Goal: Information Seeking & Learning: Learn about a topic

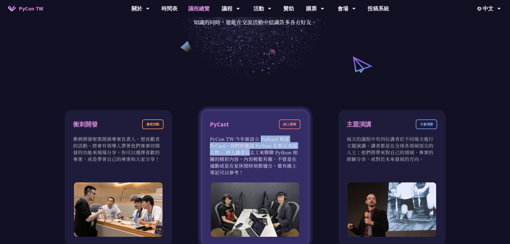
drag, startPoint x: 229, startPoint y: 141, endPoint x: 295, endPoint y: 145, distance: 66.0
click at [295, 145] on p "PyCon TW 今年新設立 Podcast 頻道 PyCast。我們將邀請 Python 社群元老級人物、 神人講者及志工來聊聊 Python 相關的精彩內…" at bounding box center [255, 155] width 91 height 40
click at [282, 164] on p "PyCon TW 今年新設立 Podcast 頻道 PyCast。我們將邀請 Python 社群元老級人物、 神人講者及志工來聊聊 Python 相關的精彩內…" at bounding box center [255, 155] width 91 height 40
drag, startPoint x: 228, startPoint y: 148, endPoint x: 264, endPoint y: 150, distance: 35.7
click at [264, 150] on p "PyCon TW 今年新設立 Podcast 頻道 PyCast。我們將邀請 Python 社群元老級人物、 神人講者及志工來聊聊 Python 相關的精彩內…" at bounding box center [255, 155] width 91 height 40
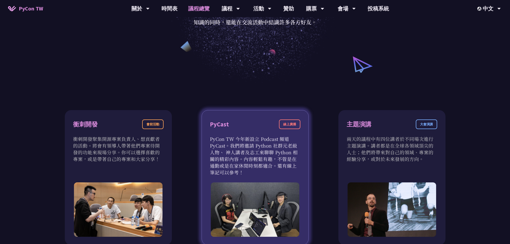
click at [267, 167] on p "PyCon TW 今年新設立 Podcast 頻道 PyCast。我們將邀請 Python 社群元老級人物、 神人講者及志工來聊聊 Python 相關的精彩內…" at bounding box center [255, 155] width 91 height 40
drag, startPoint x: 233, startPoint y: 152, endPoint x: 300, endPoint y: 163, distance: 68.1
click at [300, 163] on p "PyCon TW 今年新設立 Podcast 頻道 PyCast。我們將邀請 Python 社群元老級人物、 神人講者及志工來聊聊 Python 相關的精彩內…" at bounding box center [255, 155] width 91 height 40
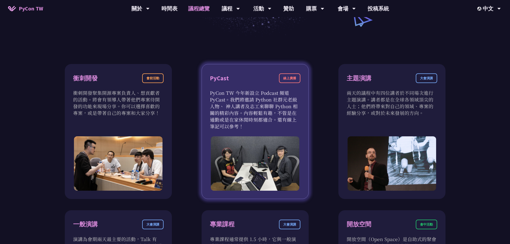
scroll to position [161, 0]
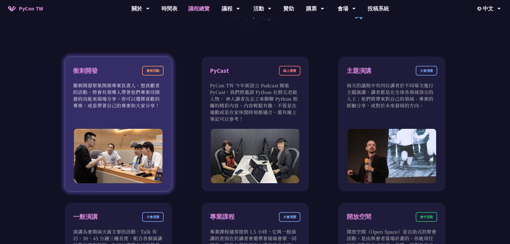
drag, startPoint x: 73, startPoint y: 84, endPoint x: 139, endPoint y: 111, distance: 70.9
click at [147, 112] on div "衝刺開發 會前活動 衝刺開發聚集開源專案負責人、想貢獻者的活動。將會有領導人帶著他們專案待開發的功能來現場分享。你可以選擇喜歡的專案，或是帶著自己的專案和大家…" at bounding box center [118, 124] width 107 height 135
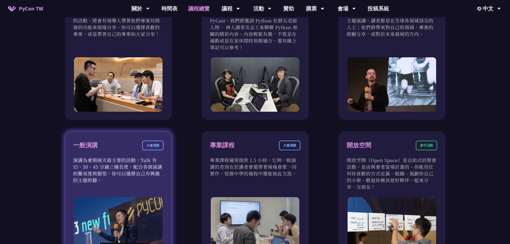
scroll to position [295, 0]
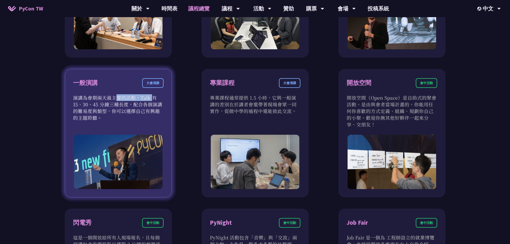
drag, startPoint x: 97, startPoint y: 98, endPoint x: 128, endPoint y: 97, distance: 31.1
click at [126, 97] on div "一般演講 大會演講 演講為會期兩天最主要的活動，Talk 有 15、30、45 分鐘三種長度，配合各個演講的難易度與類型，你可以選擇自己有興趣的主題聆聽。" at bounding box center [118, 133] width 107 height 129
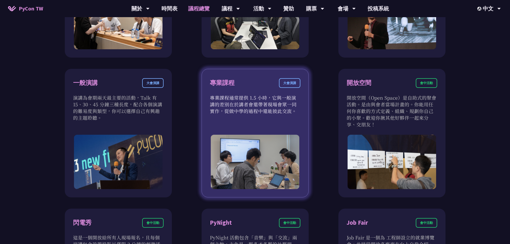
click at [243, 106] on p "專業課程通常提供 1.5 小時，它與一般演講的差別在於講者會還帶著現場會眾一同實作，從做中學的過程中還能彼此交流。" at bounding box center [255, 104] width 91 height 20
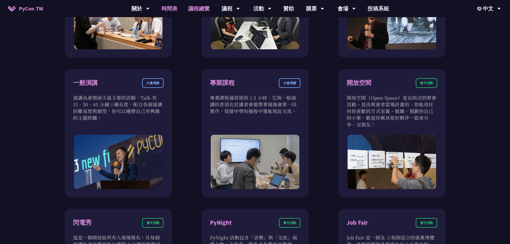
click at [172, 9] on link "時間表" at bounding box center [169, 8] width 27 height 17
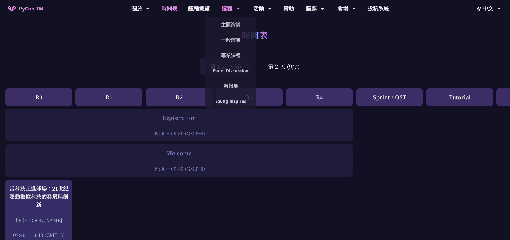
click at [234, 12] on div "議程" at bounding box center [231, 8] width 18 height 17
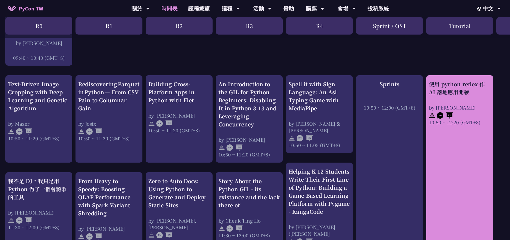
scroll to position [187, 0]
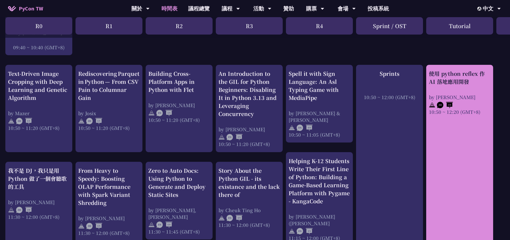
click at [468, 185] on link "使用 python reflex 作 AI 落地應用開發 by [PERSON_NAME] 10:50 ~ 12:20 (GMT+8)" at bounding box center [460, 164] width 62 height 188
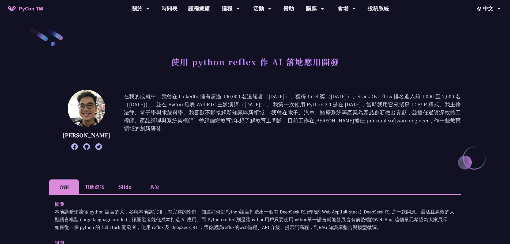
drag, startPoint x: 266, startPoint y: 110, endPoint x: 404, endPoint y: 115, distance: 138.0
click at [403, 115] on p "在我的成就中，我曾在 LinkedIn 擁有超過 100,000 名追隨者（[DATE]）、獲得 Intel 獎（[DATE]）、Stack Overflow…" at bounding box center [292, 119] width 337 height 55
click at [421, 133] on p "在我的成就中，我曾在 LinkedIn 擁有超過 100,000 名追隨者（[DATE]）、獲得 Intel 獎（[DATE]）、Stack Overflow…" at bounding box center [292, 119] width 337 height 55
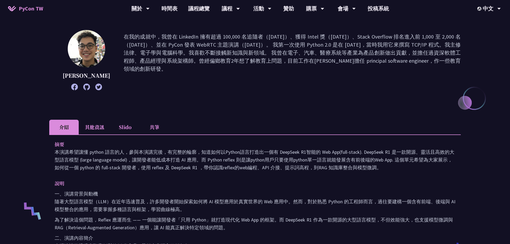
scroll to position [107, 0]
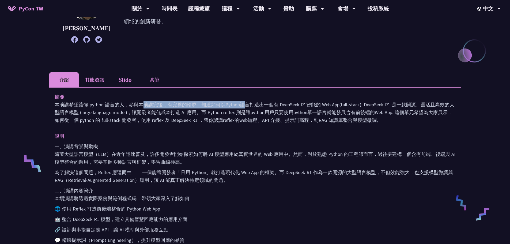
drag, startPoint x: 85, startPoint y: 107, endPoint x: 175, endPoint y: 101, distance: 90.7
click at [170, 100] on div "摘要 本演講希望讓懂 python 語言的人，參與本演講完後，有完整的輪廓，知道如何以Python語言打造出一個有 DeepSeek R1智能的 Web Ap…" at bounding box center [255, 108] width 401 height 31
drag, startPoint x: 221, startPoint y: 118, endPoint x: 149, endPoint y: 108, distance: 72.6
click at [220, 119] on p "本演講希望讓懂 python 語言的人，參與本演講完後，有完整的輪廓，知道如何以Python語言打造出一個有 DeepSeek R1智能的 Web App(f…" at bounding box center [255, 112] width 401 height 23
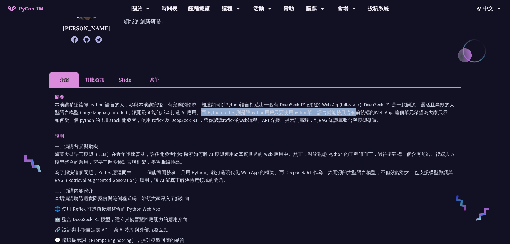
drag, startPoint x: 154, startPoint y: 104, endPoint x: 271, endPoint y: 109, distance: 117.1
click at [271, 109] on p "本演講希望讓懂 python 語言的人，參與本演講完後，有完整的輪廓，知道如何以Python語言打造出一個有 DeepSeek R1智能的 Web App(f…" at bounding box center [255, 112] width 401 height 23
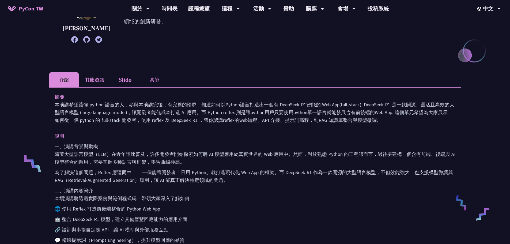
click at [235, 116] on p "本演講希望讓懂 python 語言的人，參與本演講完後，有完整的輪廓，知道如何以Python語言打造出一個有 DeepSeek R1智能的 Web App(f…" at bounding box center [255, 112] width 401 height 23
click at [293, 106] on p "本演講希望讓懂 python 語言的人，參與本演講完後，有完整的輪廓，知道如何以Python語言打造出一個有 DeepSeek R1智能的 Web App(f…" at bounding box center [255, 112] width 401 height 23
click at [353, 102] on p "本演講希望讓懂 python 語言的人，參與本演講完後，有完整的輪廓，知道如何以Python語言打造出一個有 DeepSeek R1智能的 Web App(f…" at bounding box center [255, 112] width 401 height 23
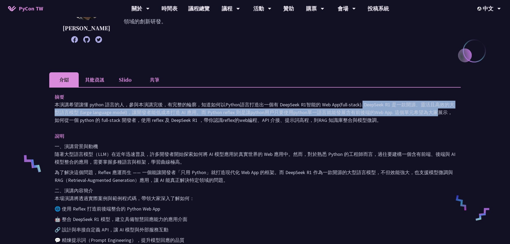
drag, startPoint x: 320, startPoint y: 107, endPoint x: 379, endPoint y: 110, distance: 59.3
click at [379, 110] on p "本演講希望讓懂 python 語言的人，參與本演講完後，有完整的輪廓，知道如何以Python語言打造出一個有 DeepSeek R1智能的 Web App(f…" at bounding box center [255, 112] width 401 height 23
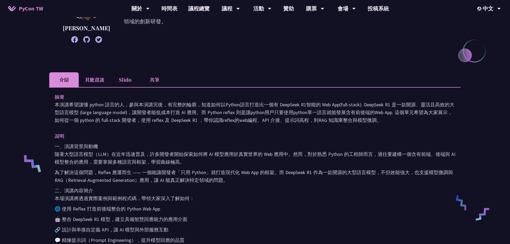
click at [410, 113] on p "本演講希望讓懂 python 語言的人，參與本演講完後，有完整的輪廓，知道如何以Python語言打造出一個有 DeepSeek R1智能的 Web App(f…" at bounding box center [255, 112] width 401 height 23
drag, startPoint x: 309, startPoint y: 93, endPoint x: 435, endPoint y: 104, distance: 126.9
click at [434, 104] on div "摘要 本演講希望讓懂 python 語言的人，參與本演講完後，有完整的輪廓，知道如何以Python語言打造出一個有 DeepSeek R1智能的 Web Ap…" at bounding box center [255, 108] width 401 height 31
drag, startPoint x: 445, startPoint y: 111, endPoint x: 334, endPoint y: 104, distance: 110.5
click at [445, 111] on p "本演講希望讓懂 python 語言的人，參與本演講完後，有完整的輪廓，知道如何以Python語言打造出一個有 DeepSeek R1智能的 Web App(f…" at bounding box center [255, 112] width 401 height 23
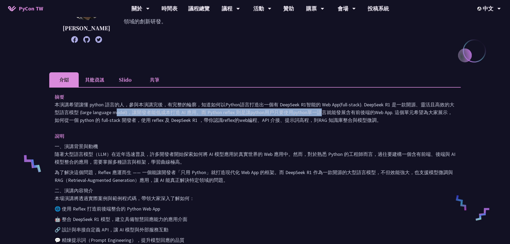
drag, startPoint x: 66, startPoint y: 111, endPoint x: 244, endPoint y: 111, distance: 178.1
click at [246, 111] on p "本演講希望讓懂 python 語言的人，參與本演講完後，有完整的輪廓，知道如何以Python語言打造出一個有 DeepSeek R1智能的 Web App(f…" at bounding box center [255, 112] width 401 height 23
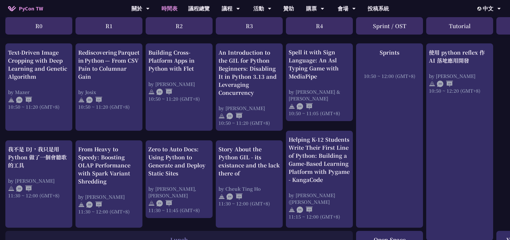
scroll to position [214, 0]
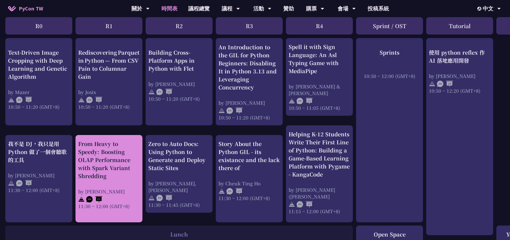
click at [119, 170] on div "From Heavy to Speedy: Boosting OLAP Performance with Spark Variant Shredding" at bounding box center [109, 160] width 62 height 40
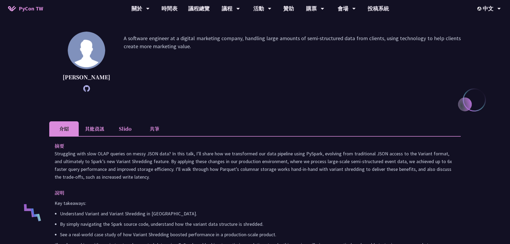
scroll to position [54, 0]
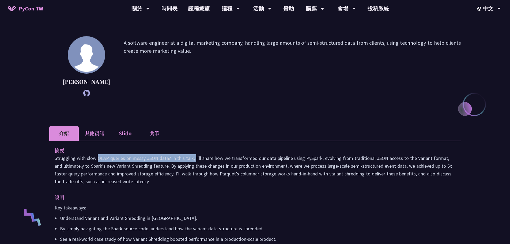
drag, startPoint x: 52, startPoint y: 170, endPoint x: 169, endPoint y: 167, distance: 117.6
click at [165, 167] on div "摘要 Struggling with slow OLAP queries on messy JSON data? In this talk, I’ll sha…" at bounding box center [255, 208] width 412 height 134
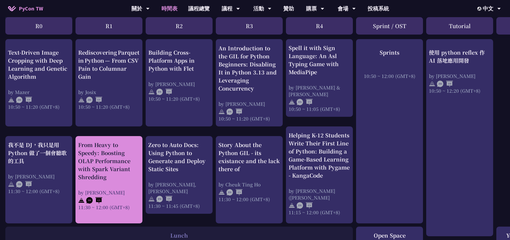
scroll to position [214, 0]
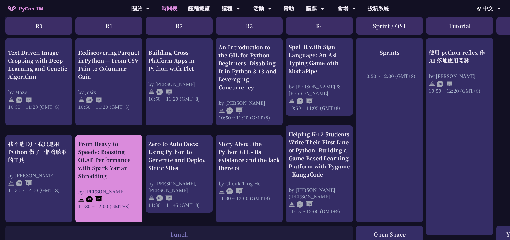
click at [118, 174] on div "From Heavy to Speedy: Boosting OLAP Performance with Spark Variant Shredding" at bounding box center [109, 160] width 62 height 40
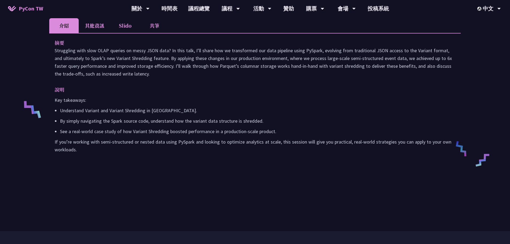
scroll to position [107, 0]
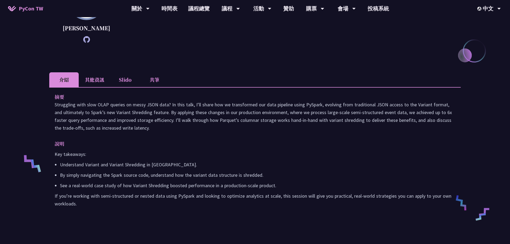
click at [120, 85] on li "Slido" at bounding box center [124, 79] width 29 height 15
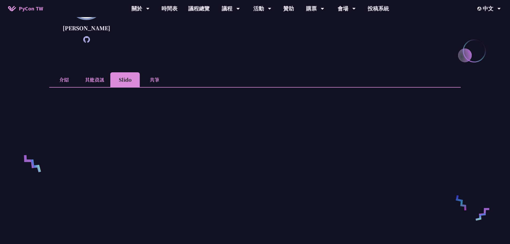
click at [84, 87] on li "其他資訊" at bounding box center [95, 79] width 32 height 15
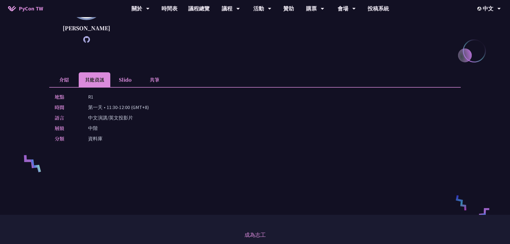
click at [112, 84] on li "Slido" at bounding box center [124, 79] width 29 height 15
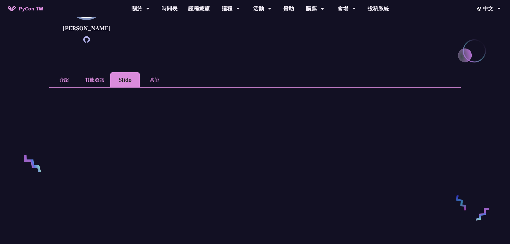
click at [120, 82] on li "Slido" at bounding box center [124, 79] width 29 height 15
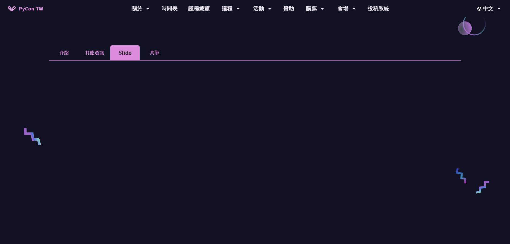
scroll to position [54, 0]
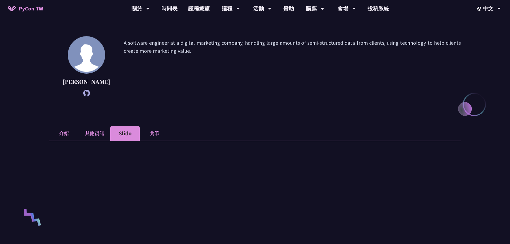
click at [99, 141] on li "其他資訊" at bounding box center [95, 133] width 32 height 15
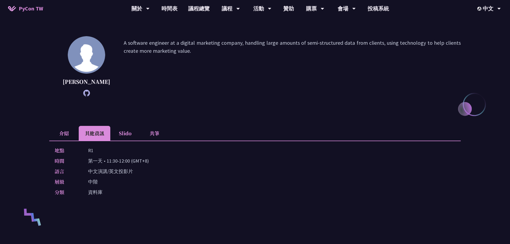
click at [65, 141] on li "介紹" at bounding box center [63, 133] width 29 height 15
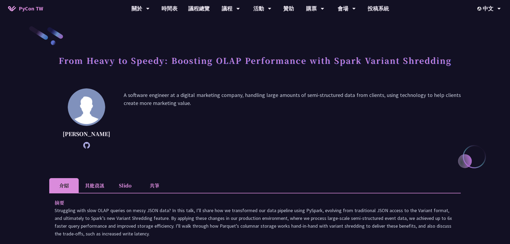
scroll to position [0, 0]
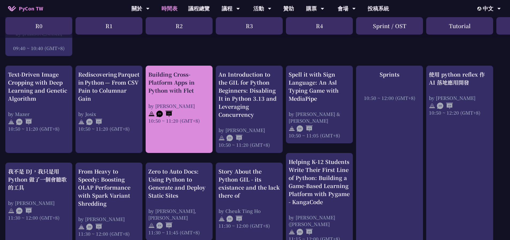
scroll to position [161, 0]
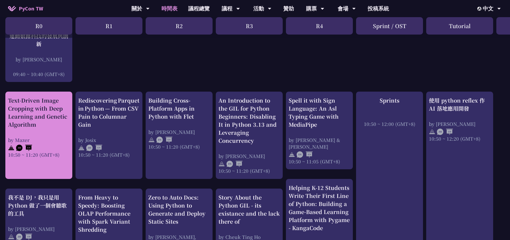
click at [60, 149] on div at bounding box center [39, 147] width 62 height 8
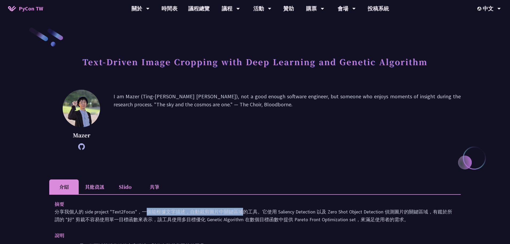
drag, startPoint x: 96, startPoint y: 213, endPoint x: 144, endPoint y: 208, distance: 47.6
click at [144, 208] on p "分享我個人的 side project "Text2Focus"，一個能根據文字描述，自動裁剪圖片中關鍵區域的工具。它使用 Saliency Detectio…" at bounding box center [255, 216] width 401 height 16
click at [180, 213] on p "分享我個人的 side project "Text2Focus"，一個能根據文字描述，自動裁剪圖片中關鍵區域的工具。它使用 Saliency Detectio…" at bounding box center [255, 216] width 401 height 16
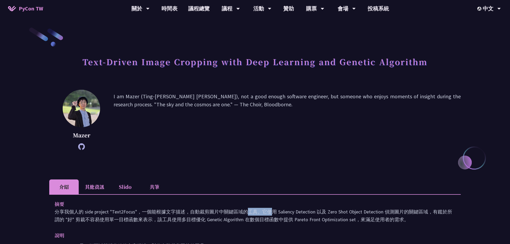
drag, startPoint x: 145, startPoint y: 212, endPoint x: 171, endPoint y: 213, distance: 26.5
click at [171, 213] on p "分享我個人的 side project "Text2Focus"，一個能根據文字描述，自動裁剪圖片中關鍵區域的工具。它使用 Saliency Detectio…" at bounding box center [255, 216] width 401 height 16
click at [202, 217] on p "分享我個人的 side project "Text2Focus"，一個能根據文字描述，自動裁剪圖片中關鍵區域的工具。它使用 Saliency Detectio…" at bounding box center [255, 216] width 401 height 16
drag, startPoint x: 198, startPoint y: 215, endPoint x: 242, endPoint y: 213, distance: 44.2
click at [242, 213] on p "分享我個人的 side project "Text2Focus"，一個能根據文字描述，自動裁剪圖片中關鍵區域的工具。它使用 Saliency Detectio…" at bounding box center [255, 216] width 401 height 16
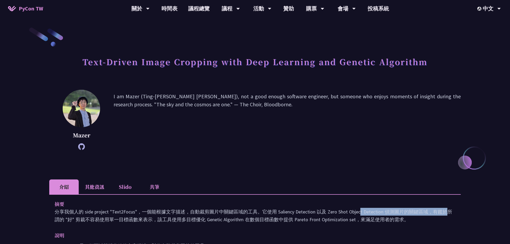
drag, startPoint x: 309, startPoint y: 212, endPoint x: 371, endPoint y: 212, distance: 62.1
click at [371, 212] on p "分享我個人的 side project "Text2Focus"，一個能根據文字描述，自動裁剪圖片中關鍵區域的工具。它使用 Saliency Detectio…" at bounding box center [255, 216] width 401 height 16
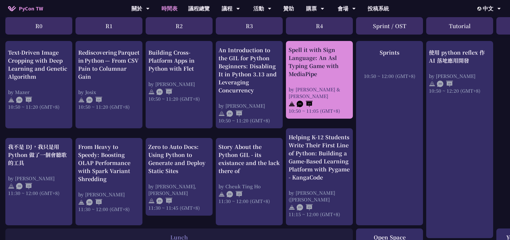
scroll to position [187, 0]
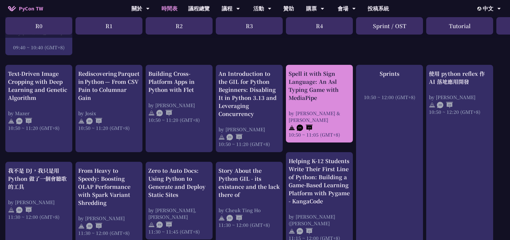
click at [330, 91] on div "Spell it with Sign Language: An Asl Typing Game with MediaPipe" at bounding box center [320, 86] width 62 height 32
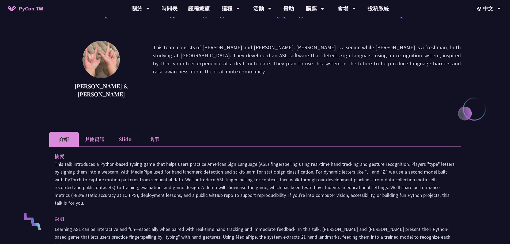
scroll to position [54, 0]
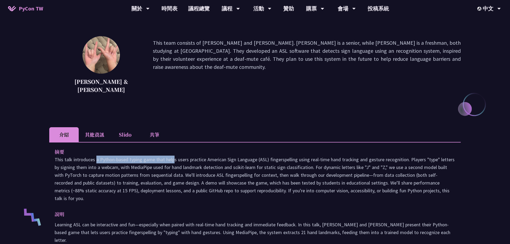
drag, startPoint x: 53, startPoint y: 158, endPoint x: 131, endPoint y: 159, distance: 77.7
click at [129, 160] on div "摘要 說明 Learning ASL can be interactive and fun—especially when paired with real-…" at bounding box center [255, 225] width 412 height 167
click at [141, 158] on p "This talk introduces a Python-based typing game that helps users practice Ameri…" at bounding box center [255, 179] width 401 height 47
click at [148, 158] on p "This talk introduces a Python-based typing game that helps users practice Ameri…" at bounding box center [255, 179] width 401 height 47
click at [151, 158] on p "This talk introduces a Python-based typing game that helps users practice Ameri…" at bounding box center [255, 179] width 401 height 47
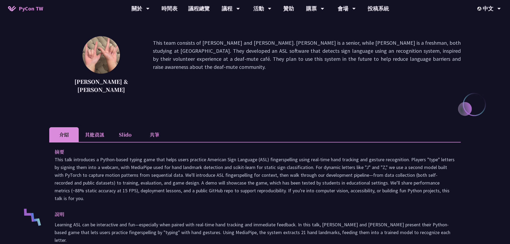
click at [138, 159] on p "This talk introduces a Python-based typing game that helps users practice Ameri…" at bounding box center [255, 179] width 401 height 47
click at [176, 158] on p "This talk introduces a Python-based typing game that helps users practice Ameri…" at bounding box center [255, 179] width 401 height 47
click at [240, 165] on p "This talk introduces a Python-based typing game that helps users practice Ameri…" at bounding box center [255, 179] width 401 height 47
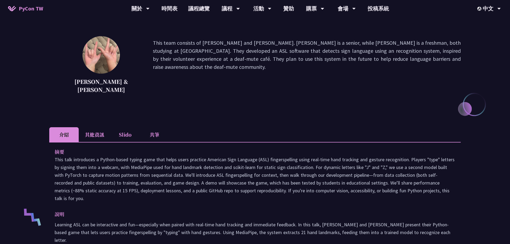
click at [270, 166] on p "This talk introduces a Python-based typing game that helps users practice Ameri…" at bounding box center [255, 179] width 401 height 47
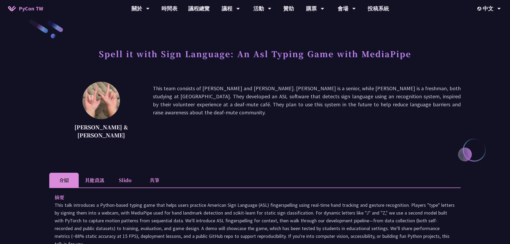
scroll to position [0, 0]
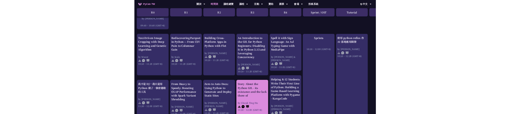
scroll to position [214, 0]
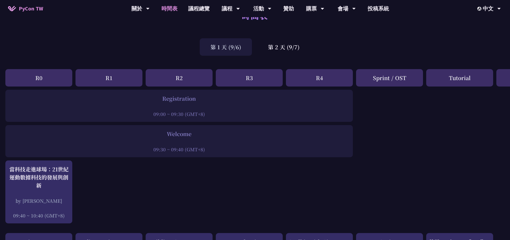
scroll to position [0, 0]
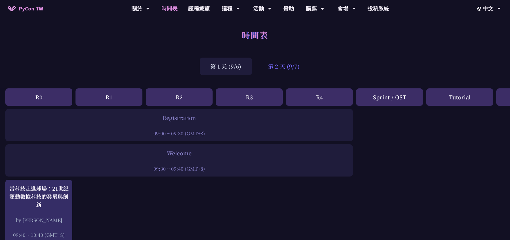
click at [277, 65] on div "第 2 天 (9/7)" at bounding box center [283, 66] width 53 height 17
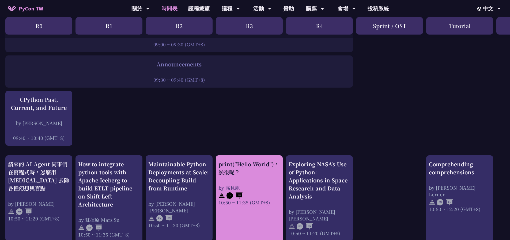
scroll to position [107, 0]
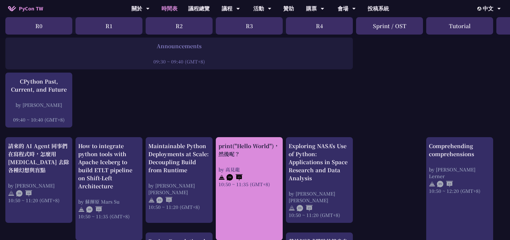
click at [263, 166] on div "by 高見龍" at bounding box center [250, 169] width 62 height 7
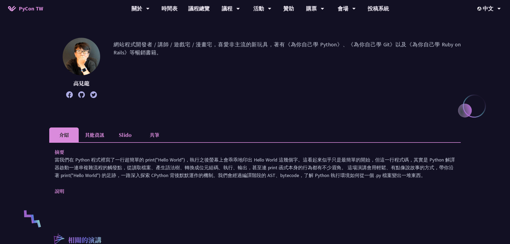
scroll to position [54, 0]
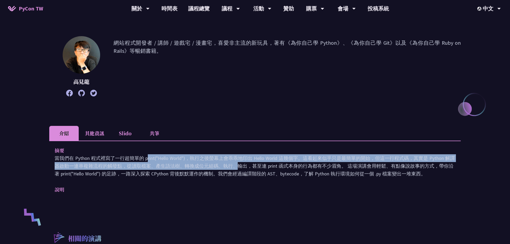
drag, startPoint x: 102, startPoint y: 159, endPoint x: 138, endPoint y: 168, distance: 37.0
click at [140, 168] on p "當我們在 Python 程式裡寫了一行超簡單的 print("Hello World")，執行之後螢幕上會乖乖地印出 Hello World 這幾個字。這看起…" at bounding box center [255, 165] width 401 height 23
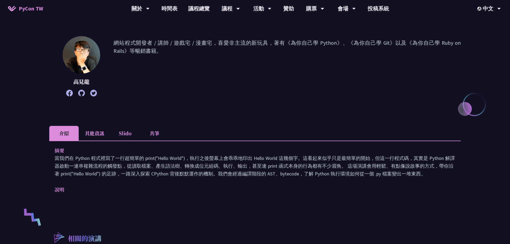
click at [223, 164] on p "當我們在 Python 程式裡寫了一行超簡單的 print("Hello World")，執行之後螢幕上會乖乖地印出 Hello World 這幾個字。這看起…" at bounding box center [255, 165] width 401 height 23
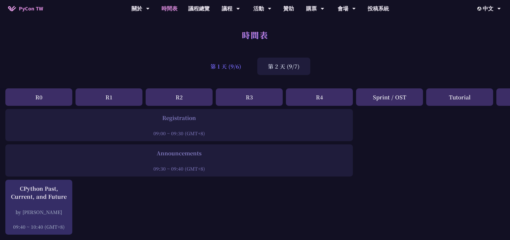
click at [238, 65] on div "第 1 天 (9/6)" at bounding box center [226, 66] width 52 height 17
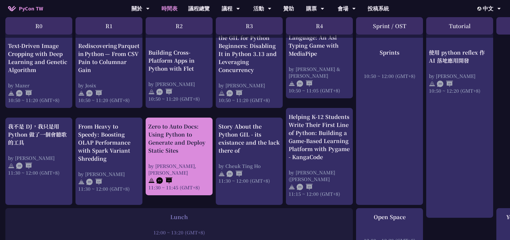
scroll to position [241, 0]
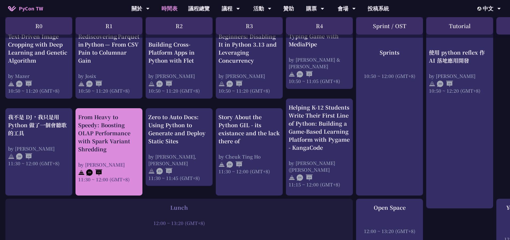
click at [111, 140] on div "From Heavy to Speedy: Boosting OLAP Performance with Spark Variant Shredding" at bounding box center [109, 133] width 62 height 40
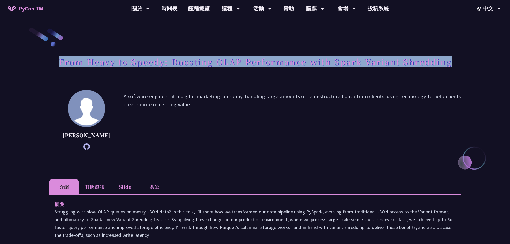
drag, startPoint x: 59, startPoint y: 62, endPoint x: 450, endPoint y: 67, distance: 391.0
click at [450, 67] on div "From Heavy to Speedy: Boosting OLAP Performance with Spark Variant Shredding" at bounding box center [255, 68] width 412 height 28
copy h1 "From Heavy to Speedy: Boosting OLAP Performance with Spark Variant Shredding"
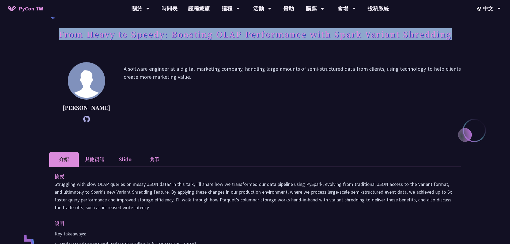
scroll to position [134, 0]
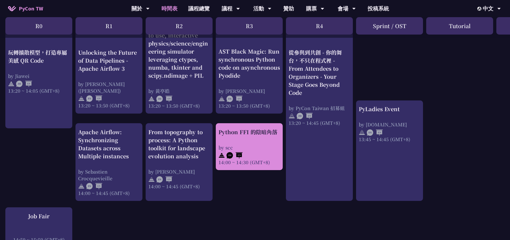
scroll to position [418, 0]
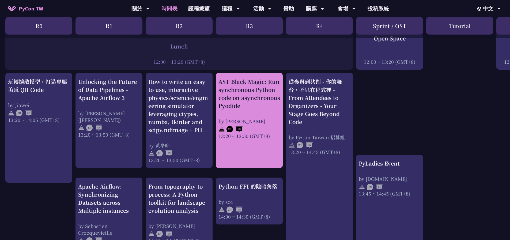
click at [254, 135] on div "13:20 ~ 13:50 (GMT+8)" at bounding box center [250, 136] width 62 height 7
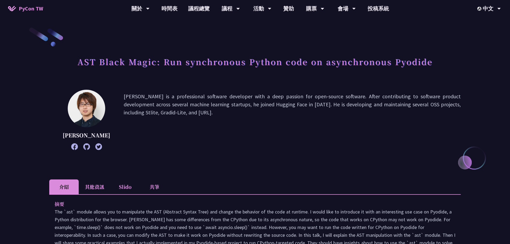
scroll to position [107, 0]
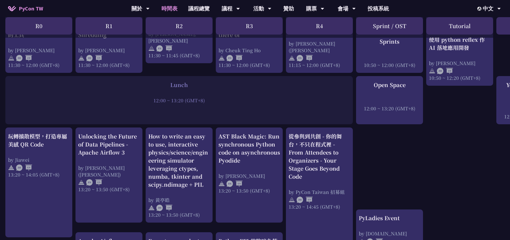
scroll to position [418, 0]
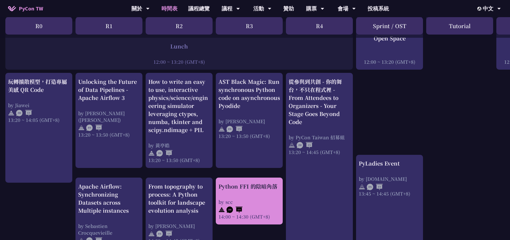
click at [263, 199] on div "by scc" at bounding box center [250, 201] width 62 height 7
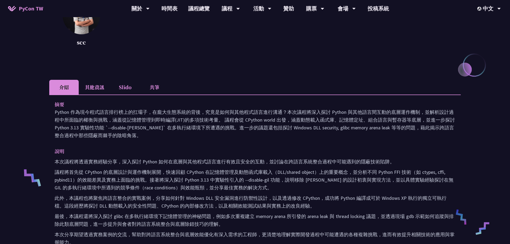
scroll to position [107, 0]
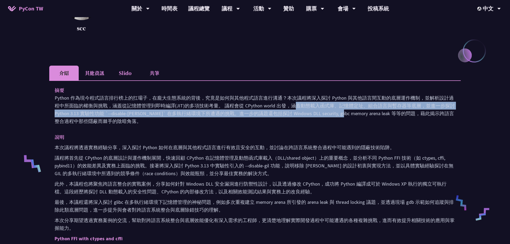
drag, startPoint x: 244, startPoint y: 110, endPoint x: 317, endPoint y: 111, distance: 72.8
click at [296, 111] on p "Python 作為現今程式語言排行榜上的扛壩子，在龐大生態系統的背後，究竟是如何與其他程式語言進行溝通？本次議程將深入探討 Python 與其他語言間互動的底…" at bounding box center [255, 109] width 401 height 31
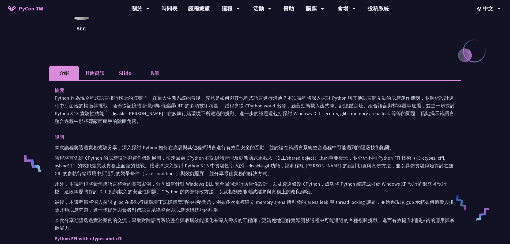
click at [317, 111] on p "Python 作為現今程式語言排行榜上的扛壩子，在龐大生態系統的背後，究竟是如何與其他程式語言進行溝通？本次議程將深入探討 Python 與其他語言間互動的底…" at bounding box center [255, 109] width 401 height 31
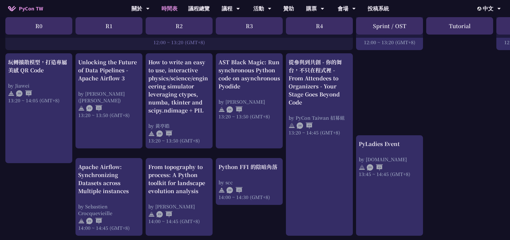
scroll to position [445, 0]
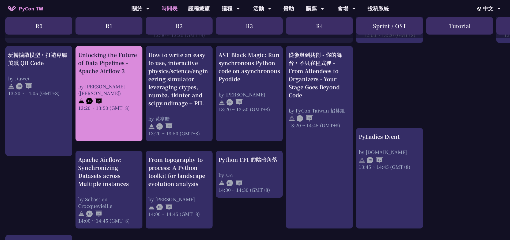
click at [113, 113] on link "Unlocking the Future of Data Pipelines - Apache Airflow 3 by [PERSON_NAME] ([PE…" at bounding box center [109, 94] width 62 height 86
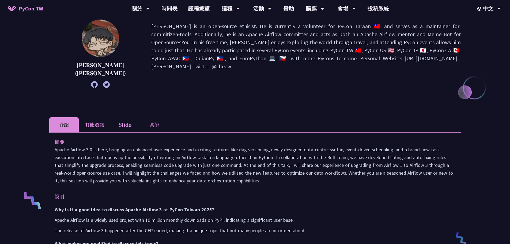
scroll to position [80, 0]
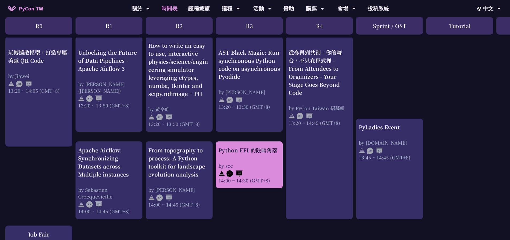
scroll to position [445, 0]
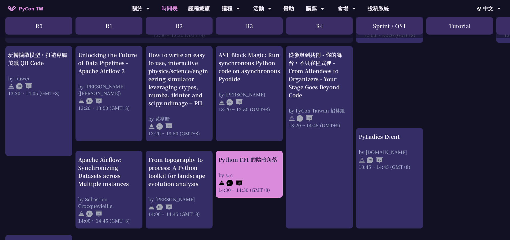
click at [254, 171] on div "Python FFI 的陰暗角落 by scc 14:00 ~ 14:30 (GMT+8)" at bounding box center [250, 174] width 62 height 37
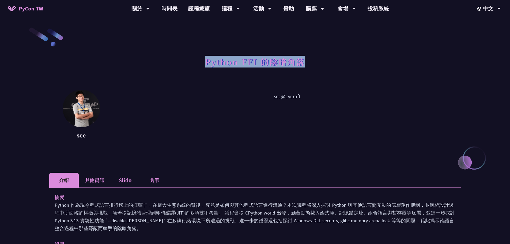
drag, startPoint x: 206, startPoint y: 63, endPoint x: 318, endPoint y: 72, distance: 112.1
click at [318, 72] on div "Python FFI 的陰暗角落" at bounding box center [255, 68] width 412 height 28
copy h1 "Python FFI 的陰暗角落"
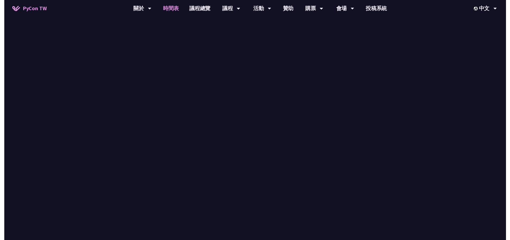
scroll to position [445, 0]
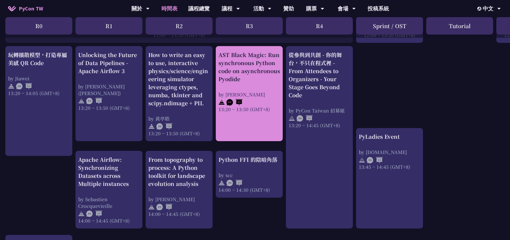
click at [258, 121] on link "AST Black Magic: Run synchronous Python code on asynchronous Pyodide by [PERSON…" at bounding box center [250, 94] width 62 height 86
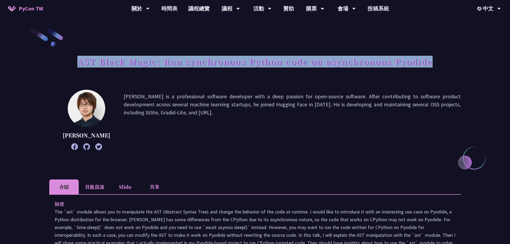
drag, startPoint x: 78, startPoint y: 62, endPoint x: 433, endPoint y: 63, distance: 354.3
click at [433, 63] on h1 "AST Black Magic: Run synchronous Python code on asynchronous Pyodide" at bounding box center [254, 62] width 355 height 16
copy h1 "AST Black Magic: Run synchronous Python code on asynchronous Pyodide"
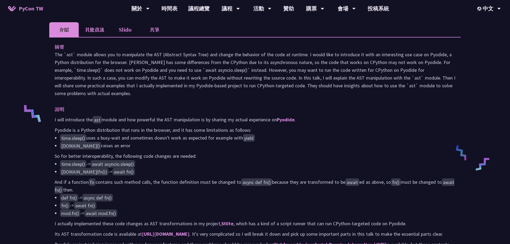
scroll to position [187, 0]
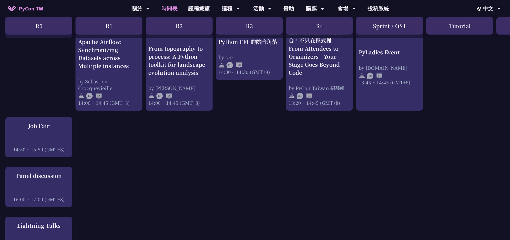
scroll to position [579, 0]
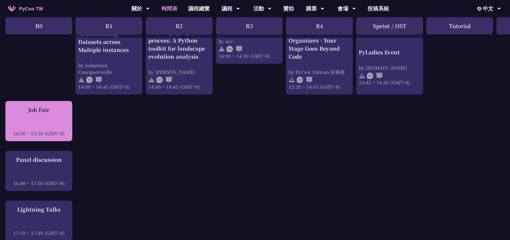
click at [53, 122] on div at bounding box center [39, 126] width 62 height 8
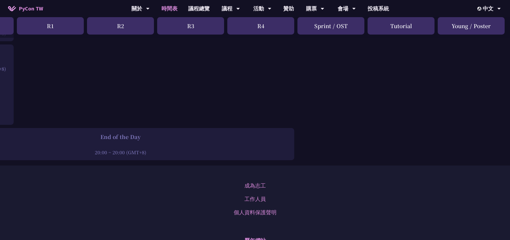
scroll to position [814, 14]
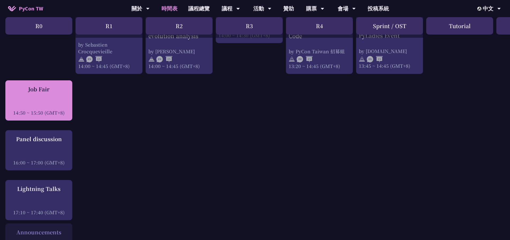
scroll to position [573, 0]
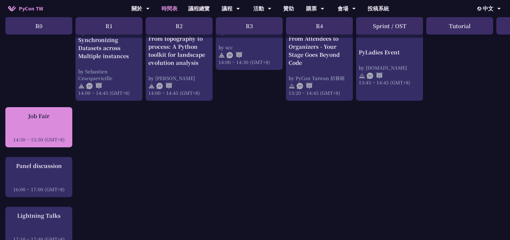
click at [47, 124] on div "Job Fair 14:50 ~ 15:50 (GMT+8)" at bounding box center [39, 127] width 62 height 31
click at [64, 122] on div "Job Fair 14:50 ~ 15:50 (GMT+8)" at bounding box center [39, 127] width 62 height 31
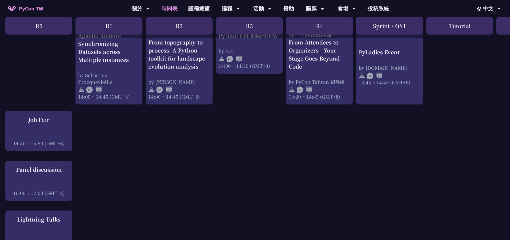
scroll to position [509, 0]
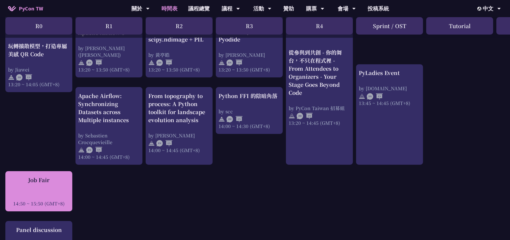
click at [57, 185] on div "Job Fair 14:50 ~ 15:50 (GMT+8)" at bounding box center [39, 191] width 62 height 31
drag, startPoint x: 46, startPoint y: 195, endPoint x: 43, endPoint y: 195, distance: 2.7
click at [45, 195] on div at bounding box center [39, 196] width 62 height 8
click at [13, 207] on div "Job Fair 14:50 ~ 15:50 (GMT+8)" at bounding box center [38, 191] width 67 height 40
click at [18, 185] on div "Job Fair 14:50 ~ 15:50 (GMT+8)" at bounding box center [39, 191] width 62 height 31
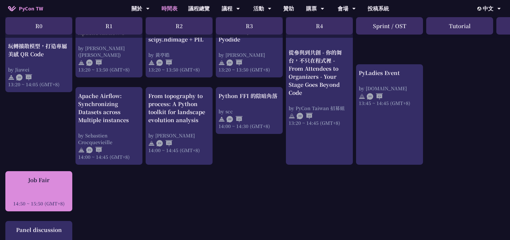
click at [18, 185] on div "Job Fair 14:50 ~ 15:50 (GMT+8)" at bounding box center [39, 191] width 62 height 31
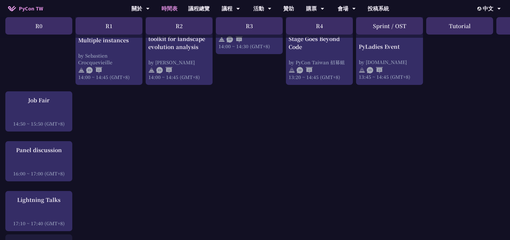
scroll to position [589, 0]
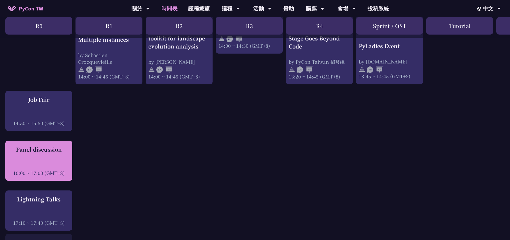
click at [39, 161] on div at bounding box center [39, 165] width 62 height 8
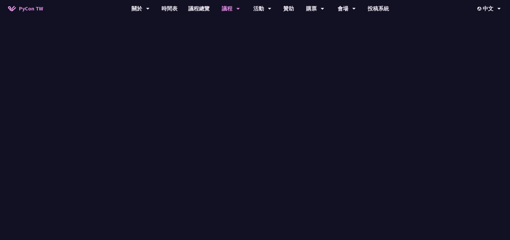
click at [39, 161] on div at bounding box center [179, 161] width 342 height 8
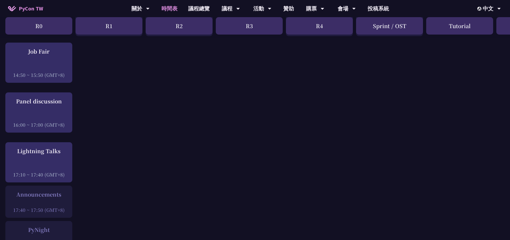
scroll to position [643, 0]
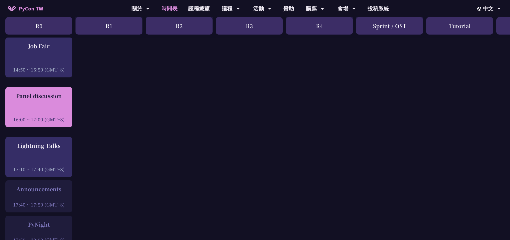
click at [43, 109] on div at bounding box center [39, 112] width 62 height 8
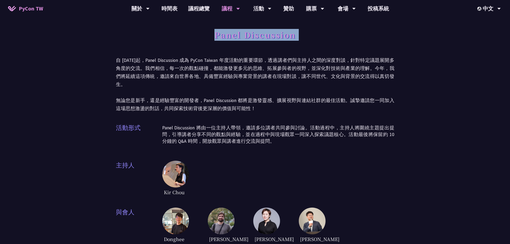
drag, startPoint x: 215, startPoint y: 34, endPoint x: 301, endPoint y: 35, distance: 86.2
click at [301, 35] on div "Panel Discussion" at bounding box center [255, 41] width 278 height 28
copy div "Panel Discussion"
click at [333, 161] on div "Kir Chou" at bounding box center [278, 179] width 232 height 36
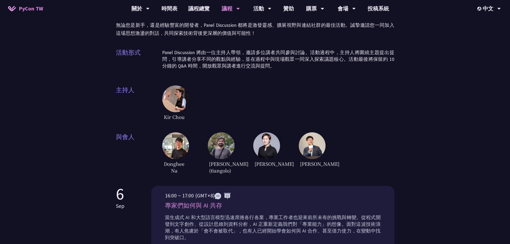
scroll to position [80, 0]
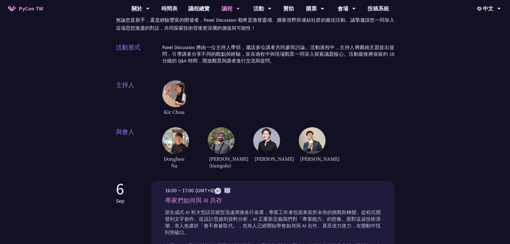
click at [248, 80] on div "Kir Chou" at bounding box center [278, 98] width 232 height 36
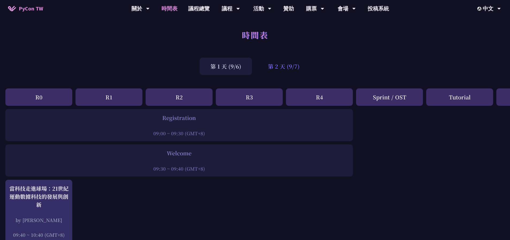
click at [296, 67] on div "第 2 天 (9/7)" at bounding box center [283, 66] width 53 height 17
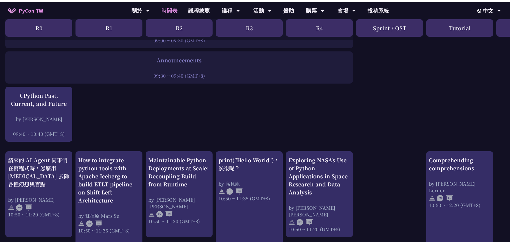
scroll to position [107, 0]
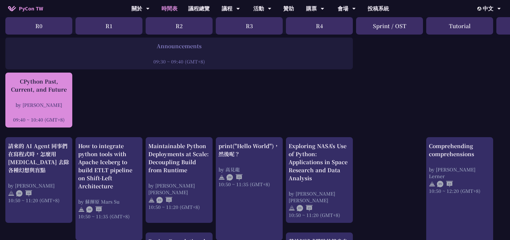
click at [68, 98] on div "CPython Past, Current, and Future by Donghee Na 09:40 ~ 10:40 (GMT+8)" at bounding box center [39, 100] width 62 height 46
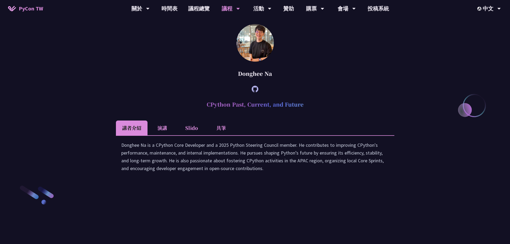
scroll to position [696, 0]
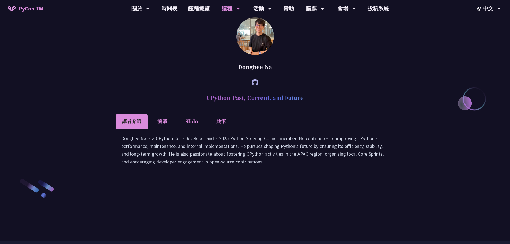
drag, startPoint x: 208, startPoint y: 144, endPoint x: 312, endPoint y: 144, distance: 104.7
click at [311, 106] on h2 "CPython Past, Current, and Future" at bounding box center [255, 98] width 278 height 16
copy h2 "CPython Past, Current, and Future"
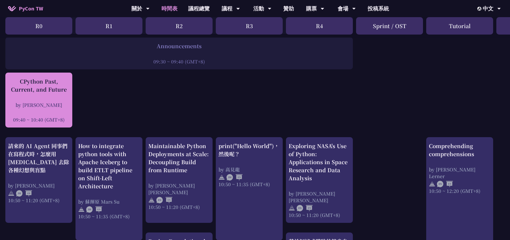
click at [29, 104] on div "by [PERSON_NAME]" at bounding box center [39, 104] width 62 height 7
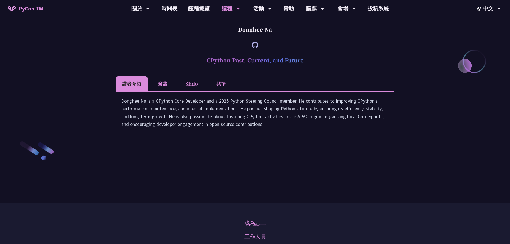
scroll to position [735, 0]
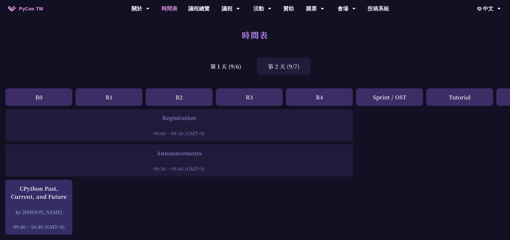
click at [284, 63] on div "第 2 天 (9/7)" at bounding box center [283, 66] width 53 height 17
click at [241, 65] on div "第 1 天 (9/6)" at bounding box center [226, 66] width 52 height 17
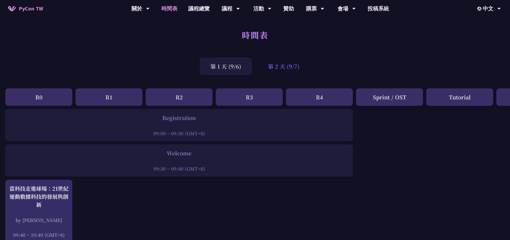
click at [287, 63] on div "第 2 天 (9/7)" at bounding box center [283, 66] width 53 height 17
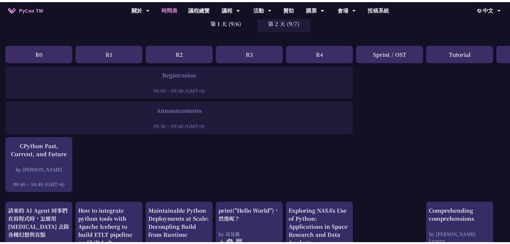
scroll to position [107, 0]
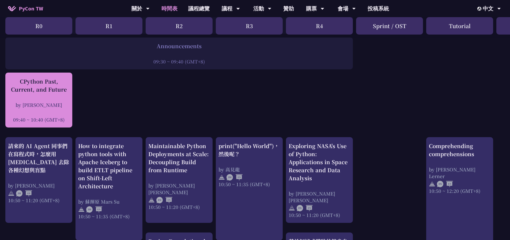
click at [56, 105] on div "by [PERSON_NAME]" at bounding box center [39, 104] width 62 height 7
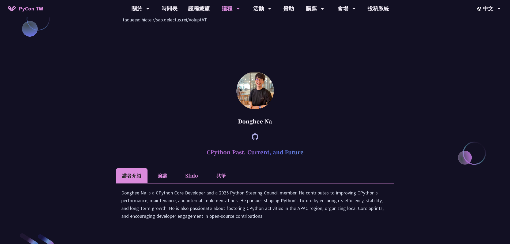
scroll to position [702, 0]
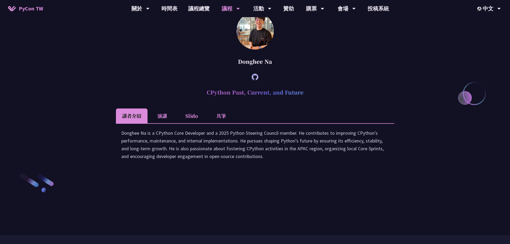
drag, startPoint x: 208, startPoint y: 138, endPoint x: 314, endPoint y: 138, distance: 106.0
click at [314, 100] on h2 "CPython Past, Current, and Future" at bounding box center [255, 92] width 278 height 16
copy h2 "CPython Past, Current, and Future"
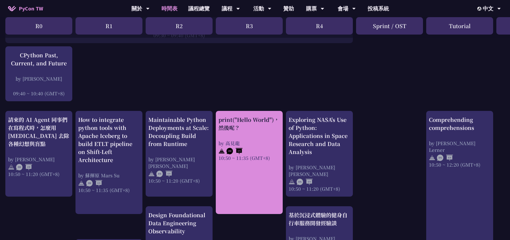
scroll to position [134, 0]
click at [250, 178] on link "print("Hello World")，然後呢？ by [PERSON_NAME] 10:50 ~ 11:35 (GMT+8)" at bounding box center [250, 162] width 62 height 94
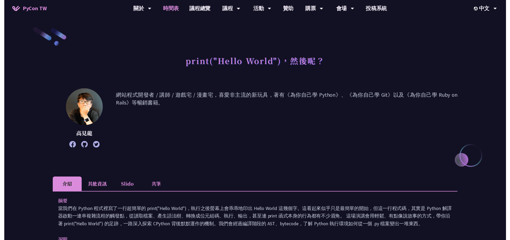
scroll to position [134, 0]
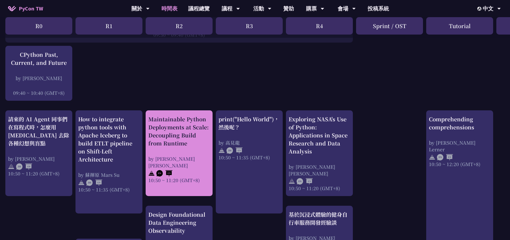
click at [195, 180] on link "Maintainable Python Deployments at Scale: Decoupling Build from Runtime by Just…" at bounding box center [179, 153] width 62 height 76
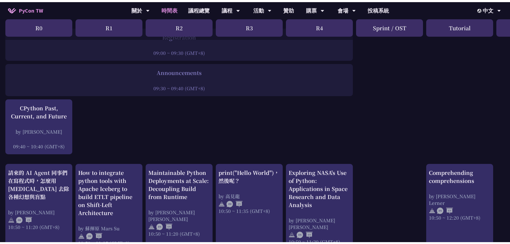
scroll to position [80, 0]
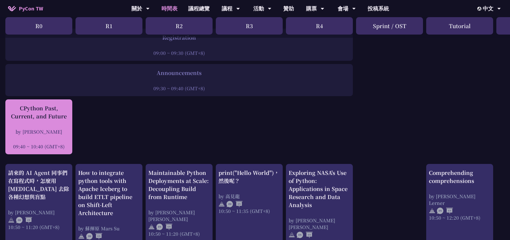
click at [59, 137] on div at bounding box center [39, 139] width 62 height 8
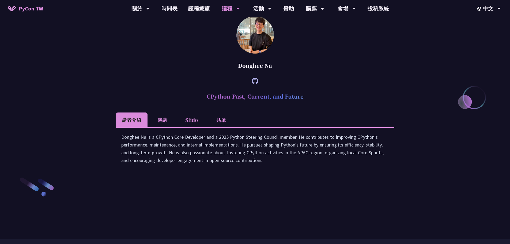
scroll to position [735, 0]
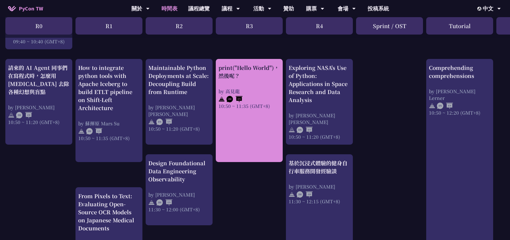
scroll to position [187, 0]
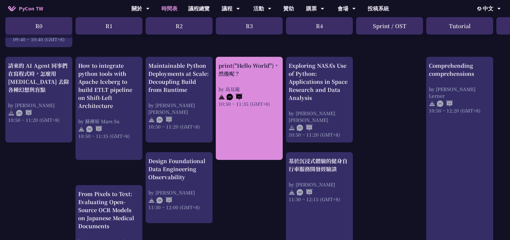
click at [265, 130] on link "print("Hello World")，然後呢？ by [PERSON_NAME] 10:50 ~ 11:35 (GMT+8)" at bounding box center [250, 109] width 62 height 94
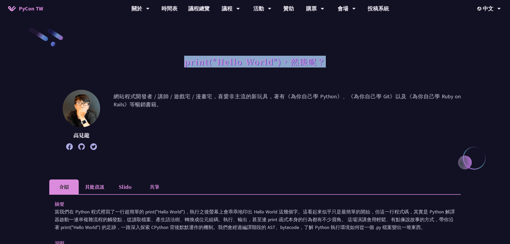
drag, startPoint x: 183, startPoint y: 65, endPoint x: 328, endPoint y: 60, distance: 144.7
click at [328, 60] on div "print("Hello World")，然後呢？" at bounding box center [255, 68] width 412 height 28
copy h1 "print("Hello World")，然後呢？"
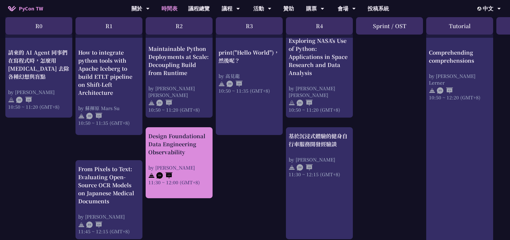
scroll to position [214, 0]
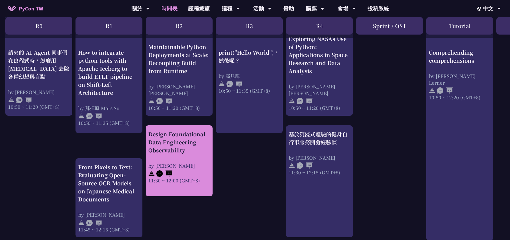
click at [189, 164] on div "by [PERSON_NAME]" at bounding box center [179, 165] width 62 height 7
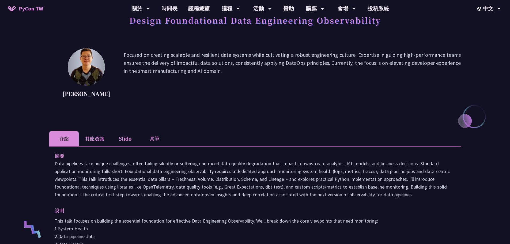
scroll to position [54, 0]
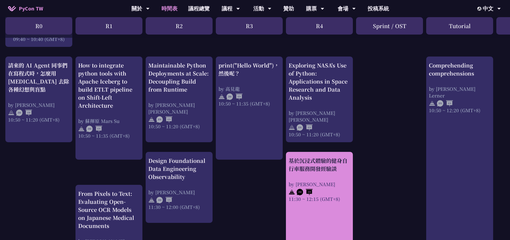
scroll to position [187, 0]
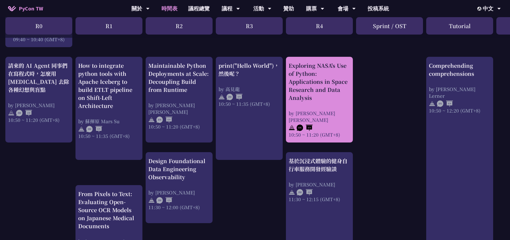
click at [330, 122] on div "by [PERSON_NAME] [PERSON_NAME]" at bounding box center [320, 116] width 62 height 13
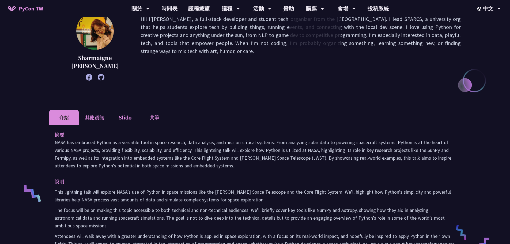
scroll to position [80, 0]
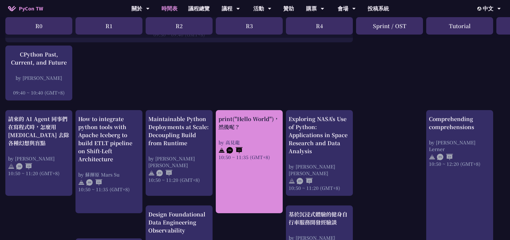
scroll to position [134, 0]
click at [268, 172] on link "print("Hello World")，然後呢？ by [PERSON_NAME] 10:50 ~ 11:35 (GMT+8)" at bounding box center [250, 162] width 62 height 94
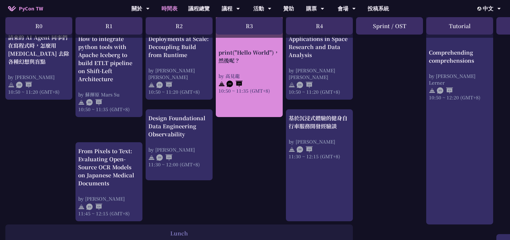
scroll to position [161, 0]
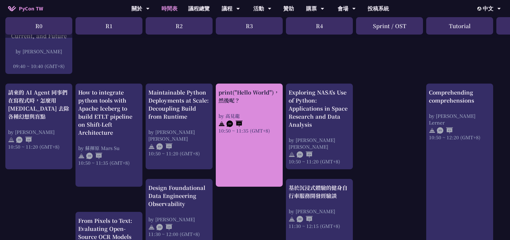
click at [232, 133] on div "10:50 ~ 11:35 (GMT+8)" at bounding box center [250, 130] width 62 height 7
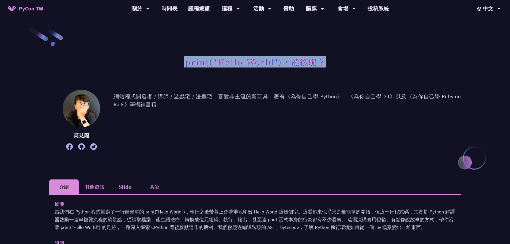
drag, startPoint x: 186, startPoint y: 63, endPoint x: 343, endPoint y: 54, distance: 157.7
click at [345, 58] on div "print("Hello World")，然後呢？" at bounding box center [255, 68] width 412 height 28
copy h1 "print("Hello World")，然後呢？"
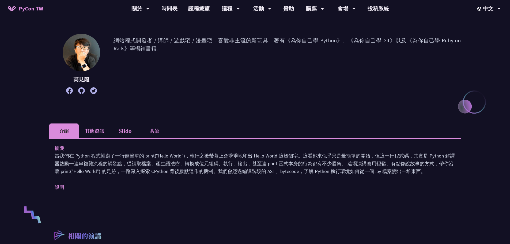
scroll to position [134, 0]
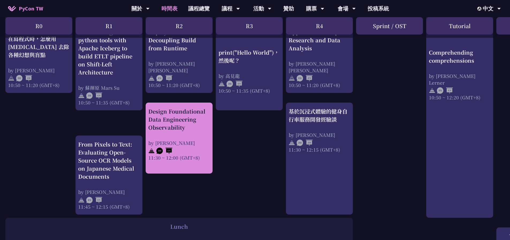
scroll to position [241, 0]
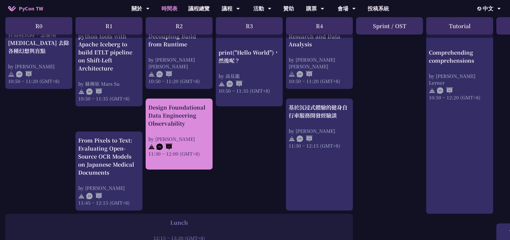
click at [200, 142] on div at bounding box center [179, 146] width 62 height 8
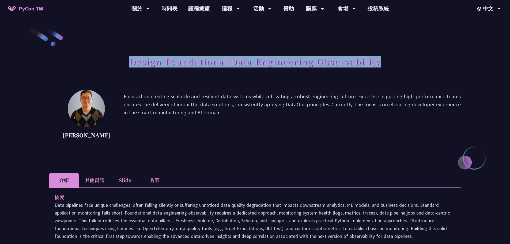
drag, startPoint x: 132, startPoint y: 63, endPoint x: 393, endPoint y: 53, distance: 261.0
click at [394, 56] on div "Design Foundational Data Engineering Observability" at bounding box center [255, 68] width 412 height 28
copy h1 "Design Foundational Data Engineering Observability"
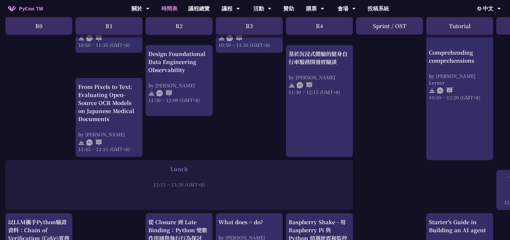
scroll to position [428, 0]
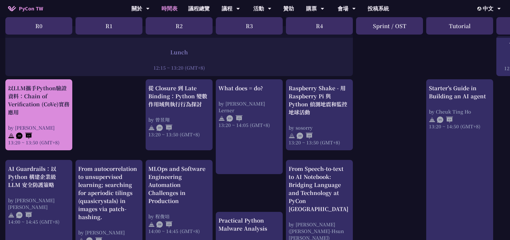
click at [56, 121] on div "以LLM攜手Python驗證資料：Chain of Verification (CoVe)實務應用 by Kevin Tseng 13:20 ~ 13:50 …" at bounding box center [39, 115] width 62 height 62
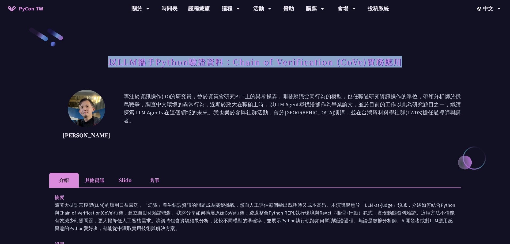
drag, startPoint x: 109, startPoint y: 62, endPoint x: 408, endPoint y: 64, distance: 299.4
click at [408, 64] on div "以LLM攜手Python驗證資料：Chain of Verification (CoVe)實務應用" at bounding box center [255, 68] width 412 height 28
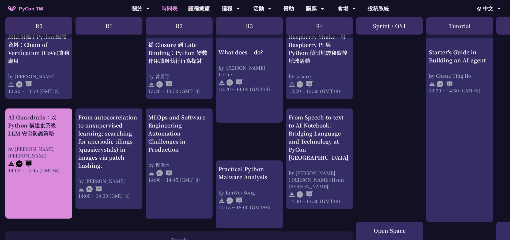
scroll to position [482, 0]
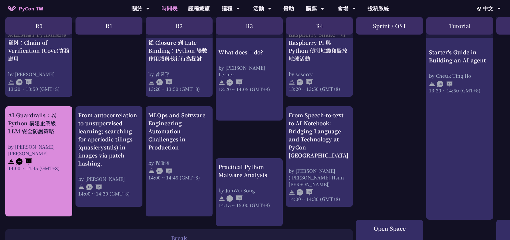
click at [46, 165] on div "14:00 ~ 14:45 (GMT+8)" at bounding box center [39, 168] width 62 height 7
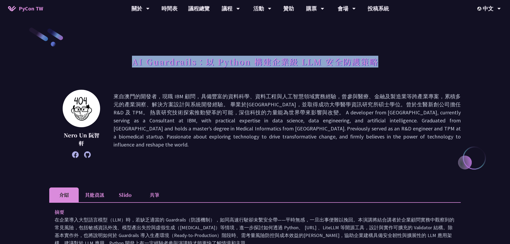
drag, startPoint x: 129, startPoint y: 61, endPoint x: 384, endPoint y: 64, distance: 255.2
click at [384, 64] on div "AI Guardrails：以 Python 構建企業級 LLM 安全防護策略" at bounding box center [255, 68] width 412 height 28
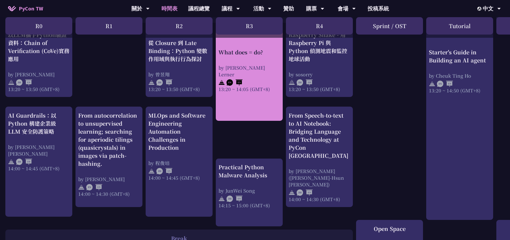
scroll to position [482, 0]
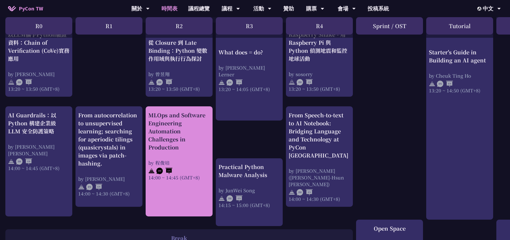
click at [196, 137] on div "MLOps and Software Engineering Automation Challenges in Production" at bounding box center [179, 131] width 62 height 40
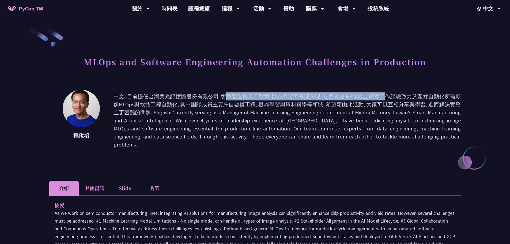
drag, startPoint x: 140, startPoint y: 96, endPoint x: 319, endPoint y: 107, distance: 179.2
click at [323, 101] on p "中文: 目前擔任台灣美光記憶體股份有限公司-智慧製造與人工智慧-機器學習工程部經理. 在美光擁有4年以上領導工作經驗致力於產線自動化所需影像MLOps與軟體工…" at bounding box center [287, 120] width 347 height 56
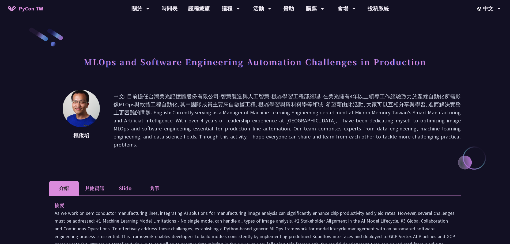
click at [206, 128] on p "中文: 目前擔任台灣美光記憶體股份有限公司-智慧製造與人工智慧-機器學習工程部經理. 在美光擁有4年以上領導工作經驗致力於產線自動化所需影像MLOps與軟體工…" at bounding box center [287, 120] width 347 height 56
drag, startPoint x: 131, startPoint y: 107, endPoint x: 242, endPoint y: 106, distance: 111.1
click at [236, 105] on p "中文: 目前擔任台灣美光記憶體股份有限公司-智慧製造與人工智慧-機器學習工程部經理. 在美光擁有4年以上領導工作經驗致力於產線自動化所需影像MLOps與軟體工…" at bounding box center [287, 120] width 347 height 56
click at [327, 128] on p "中文: 目前擔任台灣美光記憶體股份有限公司-智慧製造與人工智慧-機器學習工程部經理. 在美光擁有4年以上領導工作經驗致力於產線自動化所需影像MLOps與軟體工…" at bounding box center [287, 120] width 347 height 56
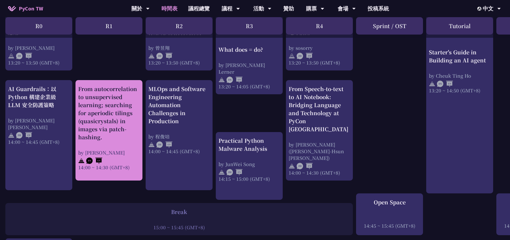
scroll to position [482, 0]
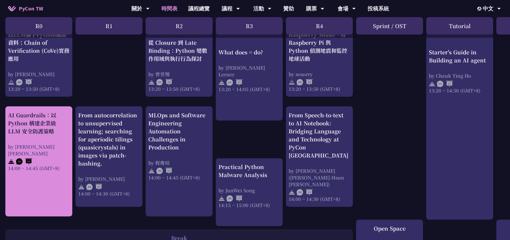
click at [56, 195] on link "AI Guardrails：以 Python 構建企業級 LLM 安全防護策略 by Nero Un 阮智軒 14:00 ~ 14:45 (GMT+8)" at bounding box center [39, 161] width 62 height 101
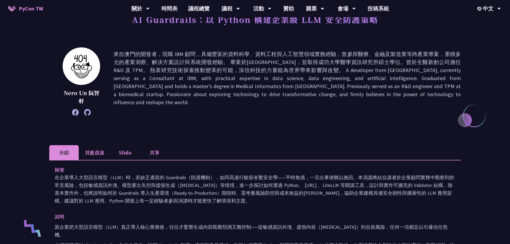
scroll to position [54, 0]
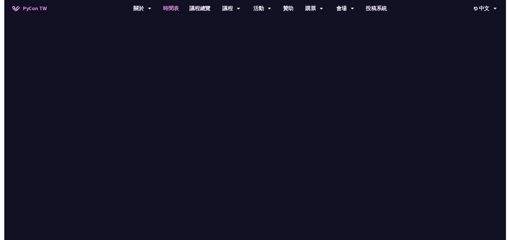
scroll to position [482, 0]
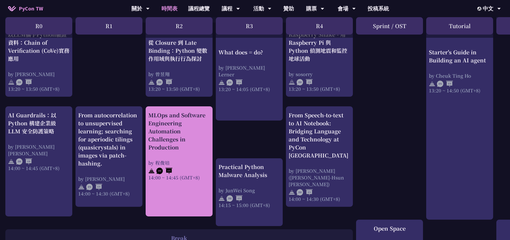
click at [188, 171] on div at bounding box center [179, 170] width 62 height 8
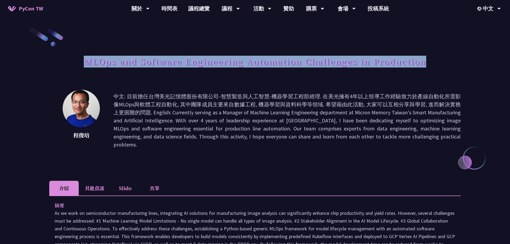
drag, startPoint x: 87, startPoint y: 63, endPoint x: 454, endPoint y: 65, distance: 366.6
click at [454, 65] on div "MLOps and Software Engineering Automation Challenges in Production" at bounding box center [255, 68] width 412 height 28
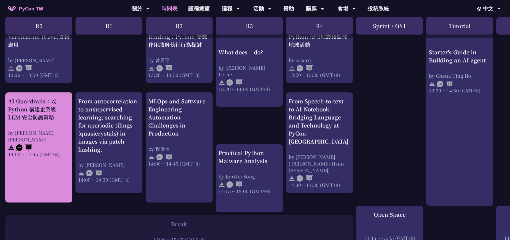
scroll to position [482, 0]
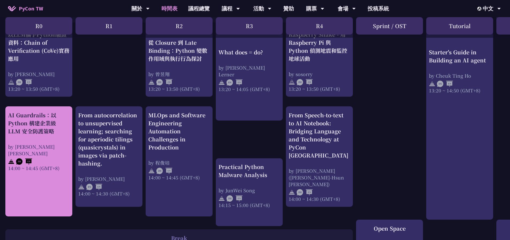
click at [41, 157] on div at bounding box center [39, 161] width 62 height 8
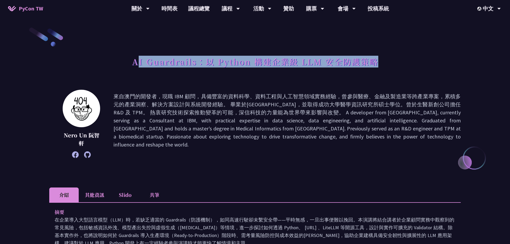
drag, startPoint x: 135, startPoint y: 61, endPoint x: 387, endPoint y: 61, distance: 251.2
click at [387, 61] on div "AI Guardrails：以 Python 構建企業級 LLM 安全防護策略" at bounding box center [255, 68] width 412 height 28
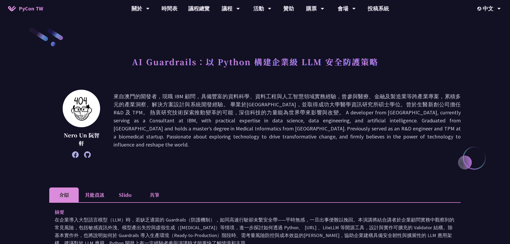
click at [311, 148] on p at bounding box center [287, 123] width 347 height 63
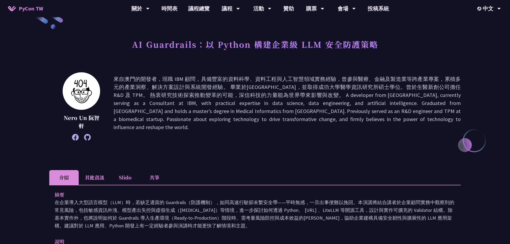
scroll to position [54, 0]
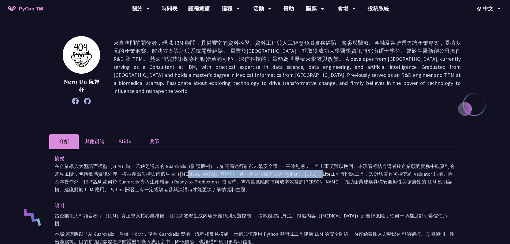
drag, startPoint x: 93, startPoint y: 173, endPoint x: 296, endPoint y: 180, distance: 203.6
click at [279, 176] on p "在企業導入大型語言模型（LLM）時，若缺乏適當的 Guardrails（防護機制），如同高速行駛卻未繫安全帶——平時無感，一旦出事便難以挽回。本演講將結合講者…" at bounding box center [255, 177] width 401 height 31
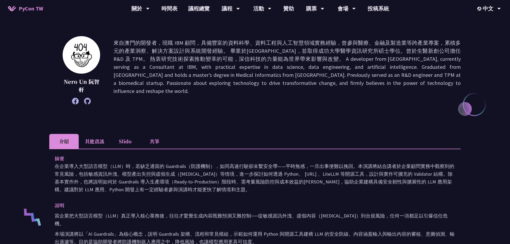
click at [366, 187] on p "在企業導入大型語言模型（LLM）時，若缺乏適當的 Guardrails（防護機制），如同高速行駛卻未繫安全帶——平時無感，一旦出事便難以挽回。本演講將結合講者…" at bounding box center [255, 177] width 401 height 31
drag, startPoint x: 233, startPoint y: 56, endPoint x: 171, endPoint y: 32, distance: 66.9
click at [232, 55] on p at bounding box center [287, 70] width 347 height 63
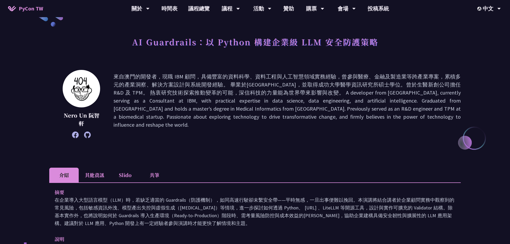
scroll to position [0, 0]
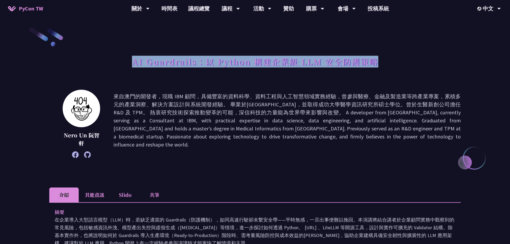
drag, startPoint x: 134, startPoint y: 62, endPoint x: 396, endPoint y: 63, distance: 262.4
click at [396, 63] on div "AI Guardrails：以 Python 構建企業級 LLM 安全防護策略" at bounding box center [255, 68] width 412 height 28
copy h1 "AI Guardrails：以 Python 構建企業級 LLM 安全防護策略"
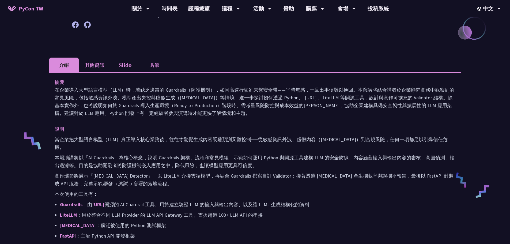
scroll to position [134, 0]
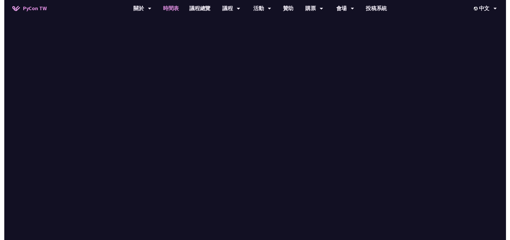
scroll to position [482, 0]
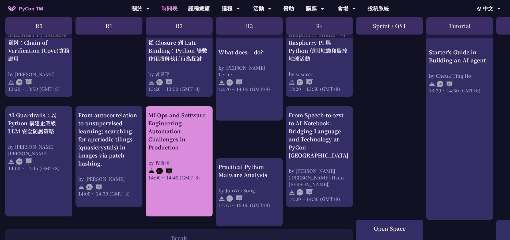
click at [184, 160] on div "by 程俊培" at bounding box center [179, 162] width 62 height 7
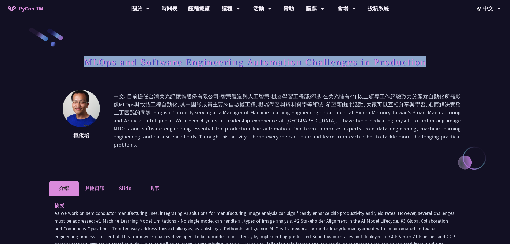
drag, startPoint x: 86, startPoint y: 62, endPoint x: 441, endPoint y: 78, distance: 355.4
click at [442, 78] on div "MLOps and Software Engineering Automation Challenges in Production" at bounding box center [255, 68] width 412 height 28
copy h1 "MLOps and Software Engineering Automation Challenges in Production"
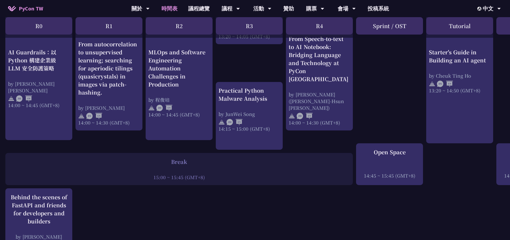
scroll to position [482, 0]
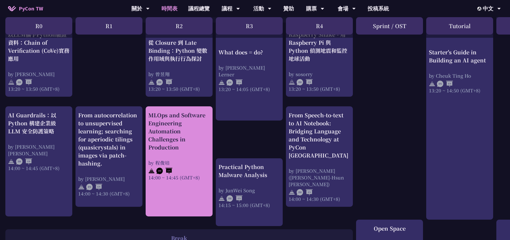
click at [167, 131] on div "MLOps and Software Engineering Automation Challenges in Production" at bounding box center [179, 131] width 62 height 40
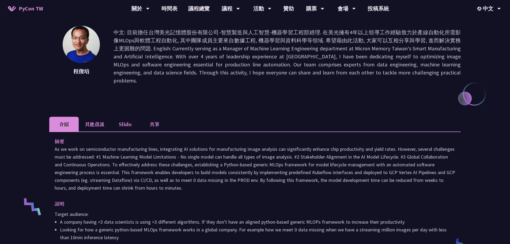
scroll to position [134, 0]
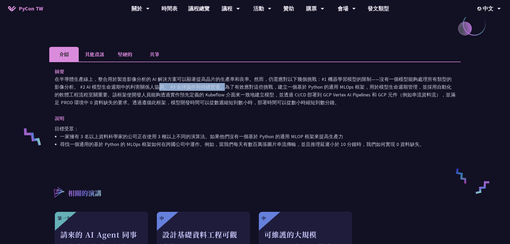
drag, startPoint x: 79, startPoint y: 80, endPoint x: 136, endPoint y: 76, distance: 57.2
click at [136, 76] on p "在半導體生產線上，整合用於製造影像分析的 AI 解決方案可以顯著提高晶片的生產率和良率。然而，仍需應對以下幾個挑戰：#1 機器學習模型的限制——沒有一個模型能…" at bounding box center [255, 90] width 401 height 31
click at [138, 83] on p "在半導體生產線上，整合用於製造影像分析的 AI 解決方案可以顯著提高晶片的生產率和良率。然而，仍需應對以下幾個挑戰：#1 機器學習模型的限制——沒有一個模型能…" at bounding box center [255, 90] width 401 height 31
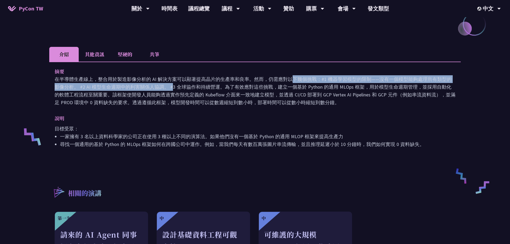
drag, startPoint x: 87, startPoint y: 76, endPoint x: 204, endPoint y: 72, distance: 116.6
click at [197, 76] on font "在半導體生產線上，整合用於製造影像分析的 AI 解決方案可以顯著提高晶片的生產率和良率。然而，仍需應對以下幾個挑戰：#1 機器學習模型的限制——沒有一個模型能…" at bounding box center [255, 90] width 401 height 29
click at [251, 75] on p "在半導體生產線上，整合用於製造影像分析的 AI 解決方案可以顯著提高晶片的生產率和良率。然而，仍需應對以下幾個挑戰：#1 機器學習模型的限制——沒有一個模型能…" at bounding box center [255, 90] width 401 height 31
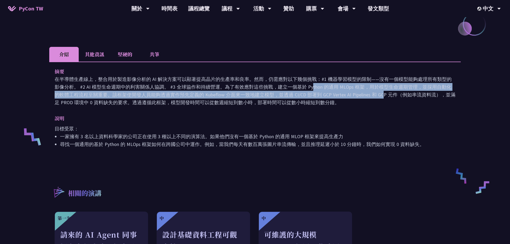
drag, startPoint x: 220, startPoint y: 80, endPoint x: 338, endPoint y: 86, distance: 118.5
click at [337, 86] on font "在半導體生產線上，整合用於製造影像分析的 AI 解決方案可以顯著提高晶片的生產率和良率。然而，仍需應對以下幾個挑戰：#1 機器學習模型的限制——沒有一個模型能…" at bounding box center [255, 90] width 401 height 29
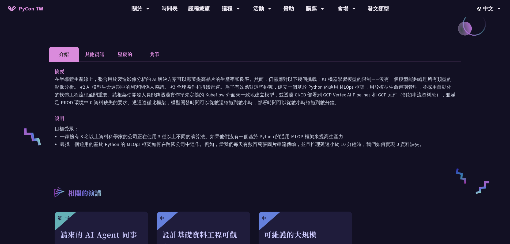
click at [390, 92] on p "在半導體生產線上，整合用於製造影像分析的 AI 解決方案可以顯著提高晶片的生產率和良率。然而，仍需應對以下幾個挑戰：#1 機器學習模型的限制——沒有一個模型能…" at bounding box center [255, 90] width 401 height 31
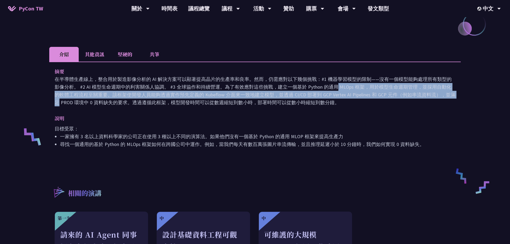
drag, startPoint x: 259, startPoint y: 79, endPoint x: 366, endPoint y: 90, distance: 107.4
click at [366, 90] on p "在半導體生產線上，整合用於製造影像分析的 AI 解決方案可以顯著提高晶片的生產率和良率。然而，仍需應對以下幾個挑戰：#1 機器學習模型的限制——沒有一個模型能…" at bounding box center [255, 90] width 401 height 31
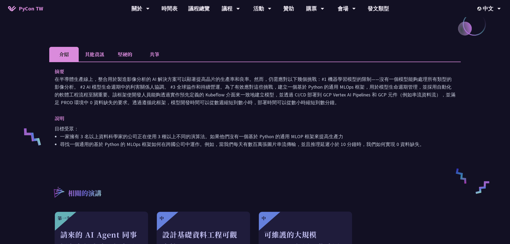
drag, startPoint x: 375, startPoint y: 93, endPoint x: 297, endPoint y: 88, distance: 78.1
click at [375, 93] on p "在半導體生產線上，整合用於製造影像分析的 AI 解決方案可以顯著提高晶片的生產率和良率。然而，仍需應對以下幾個挑戰：#1 機器學習模型的限制——沒有一個模型能…" at bounding box center [255, 90] width 401 height 31
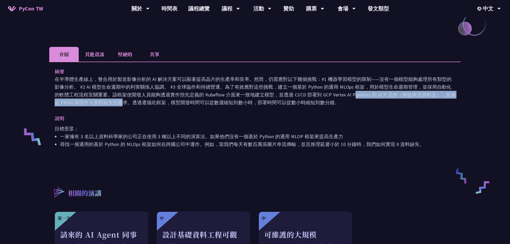
drag, startPoint x: 297, startPoint y: 88, endPoint x: 407, endPoint y: 89, distance: 110.3
click at [421, 87] on font "在半導體生產線上，整合用於製造影像分析的 AI 解決方案可以顯著提高晶片的生產率和良率。然而，仍需應對以下幾個挑戰：#1 機器學習模型的限制——沒有一個模型能…" at bounding box center [255, 90] width 401 height 29
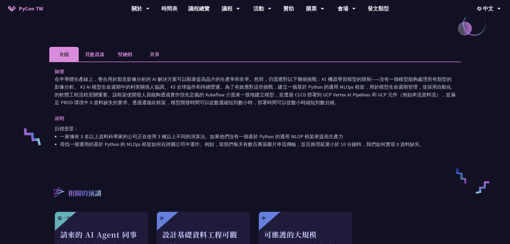
click at [322, 92] on font "在半導體生產線上，整合用於製造影像分析的 AI 解決方案可以顯著提高晶片的生產率和良率。然而，仍需應對以下幾個挑戰：#1 機器學習模型的限制——沒有一個模型能…" at bounding box center [255, 90] width 401 height 29
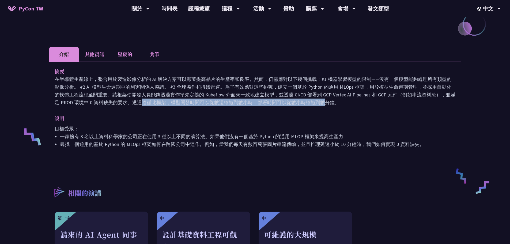
drag, startPoint x: 59, startPoint y: 91, endPoint x: 227, endPoint y: 95, distance: 167.9
click at [221, 95] on div "摘要 在半導體生產線上，整合用於製造影像分析的 AI 解決方案可以顯著提高晶片的生產率和良率。然而，仍需應對以下幾個挑戰：#1 機器學習模型的限制——沒有一個…" at bounding box center [255, 112] width 412 height 100
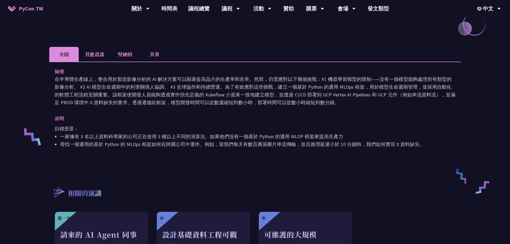
click at [230, 95] on font "在半導體生產線上，整合用於製造影像分析的 AI 解決方案可以顯著提高晶片的生產率和良率。然而，仍需應對以下幾個挑戰：#1 機器學習模型的限制——沒有一個模型能…" at bounding box center [255, 90] width 401 height 29
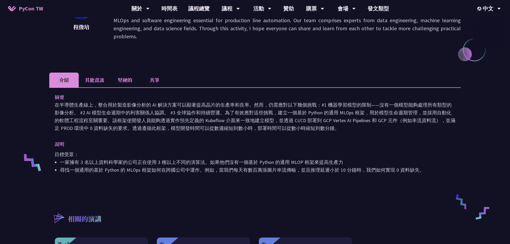
scroll to position [80, 0]
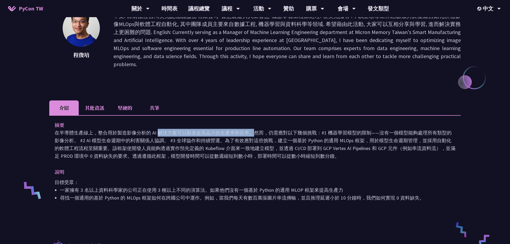
drag, startPoint x: 69, startPoint y: 122, endPoint x: 156, endPoint y: 126, distance: 87.4
click at [156, 130] on font "在半導體生產線上，整合用於製造影像分析的 AI 解決方案可以顯著提高晶片的生產率和良率。然而，仍需應對以下幾個挑戰：#1 機器學習模型的限制——沒有一個模型能…" at bounding box center [255, 144] width 401 height 29
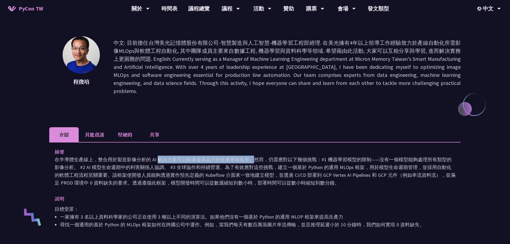
scroll to position [0, 0]
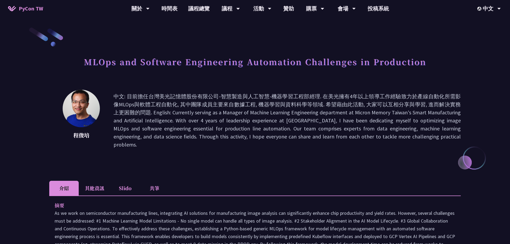
click at [265, 129] on p "中文: 目前擔任台灣美光記憶體股份有限公司-智慧製造與人工智慧-機器學習工程部經理. 在美光擁有4年以上領導工作經驗致力於產線自動化所需影像MLOps與軟體工…" at bounding box center [287, 120] width 347 height 56
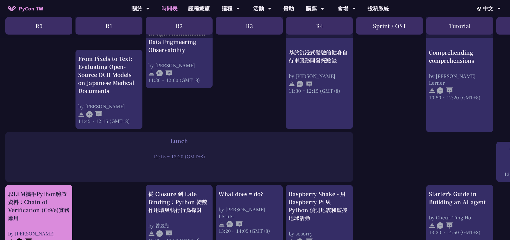
scroll to position [375, 0]
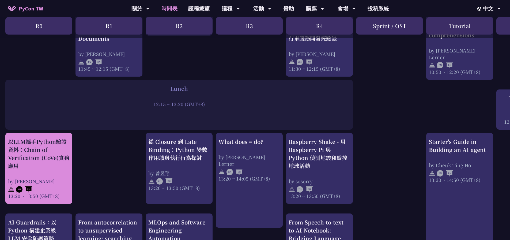
click at [55, 162] on div "以LLM攜手Python驗證資料：Chain of Verification (CoVe)實務應用" at bounding box center [39, 154] width 62 height 32
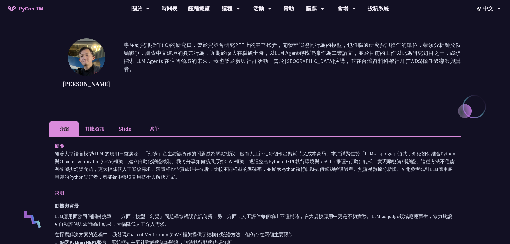
scroll to position [54, 0]
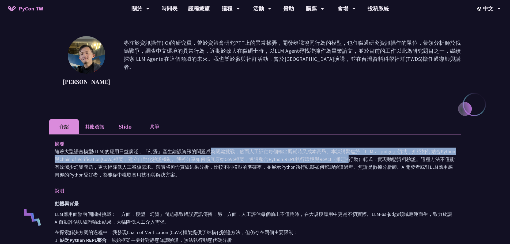
drag, startPoint x: 165, startPoint y: 158, endPoint x: 284, endPoint y: 164, distance: 118.8
click at [281, 162] on p "隨著大型語言模型(LLM)的應用日益廣泛，「幻覺」產生錯誤資訊的問題成為關鍵挑戰，然而人工評估每個輸出既耗時又成本高昂。本演講聚焦於「LLM-as-judge…" at bounding box center [255, 163] width 401 height 31
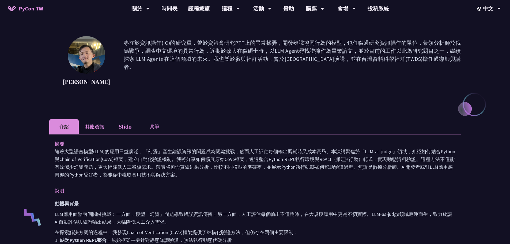
click at [284, 164] on p "隨著大型語言模型(LLM)的應用日益廣泛，「幻覺」產生錯誤資訊的問題成為關鍵挑戰，然而人工評估每個輸出既耗時又成本高昂。本演講聚焦於「LLM-as-judge…" at bounding box center [255, 163] width 401 height 31
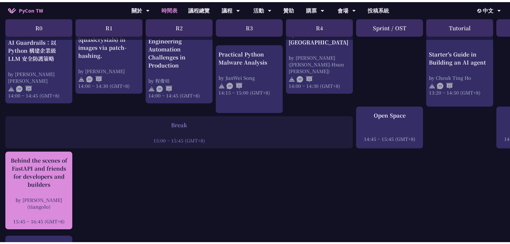
scroll to position [606, 0]
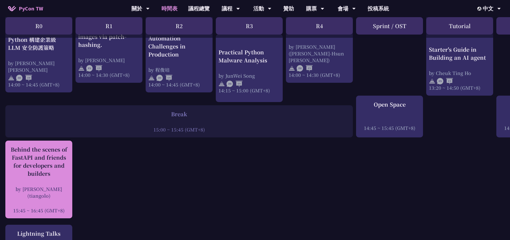
click at [36, 152] on div "Behind the scenes of FastAPI and friends for developers and builders" at bounding box center [39, 161] width 62 height 32
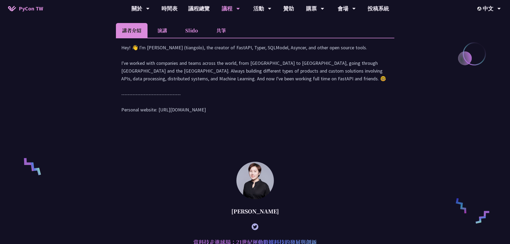
scroll to position [255, 0]
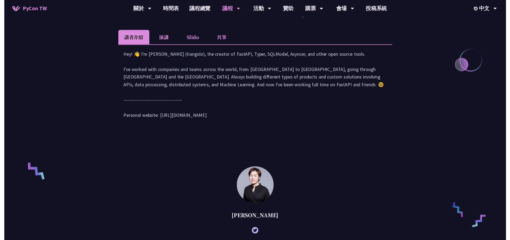
scroll to position [606, 0]
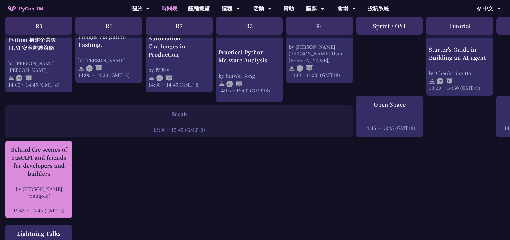
click at [48, 178] on div "Behind the scenes of FastAPI and friends for developers and builders by Sebasti…" at bounding box center [39, 179] width 62 height 68
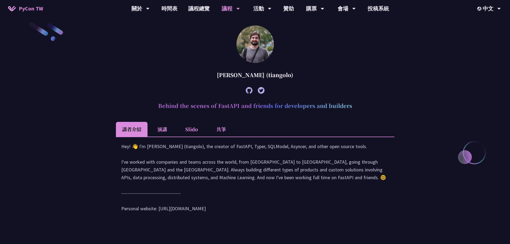
scroll to position [163, 0]
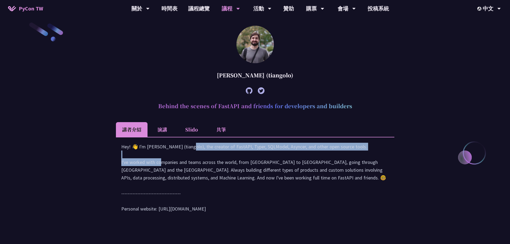
drag, startPoint x: 138, startPoint y: 155, endPoint x: 356, endPoint y: 155, distance: 217.2
click at [356, 155] on div "Hey! 👋 I'm Sebastián Ramírez (tiangolo), the creator of FastAPI, Typer, SQLMode…" at bounding box center [255, 180] width 268 height 75
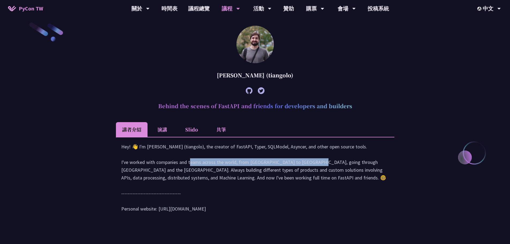
drag, startPoint x: 126, startPoint y: 172, endPoint x: 254, endPoint y: 172, distance: 127.5
click at [254, 172] on div "Hey! 👋 I'm Sebastián Ramírez (tiangolo), the creator of FastAPI, Typer, SQLMode…" at bounding box center [255, 180] width 268 height 75
drag, startPoint x: 158, startPoint y: 216, endPoint x: 219, endPoint y: 212, distance: 60.7
click at [216, 213] on div "Hey! 👋 I'm Sebastián Ramírez (tiangolo), the creator of FastAPI, Typer, SQLMode…" at bounding box center [255, 180] width 268 height 75
copy div "tps://tiangolo.com/"
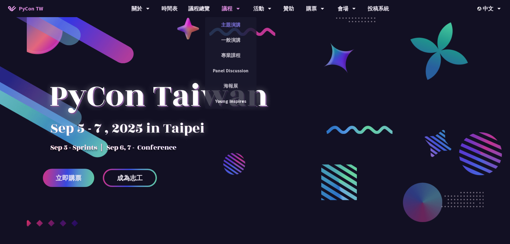
click at [233, 26] on link "主題演講" at bounding box center [230, 24] width 51 height 13
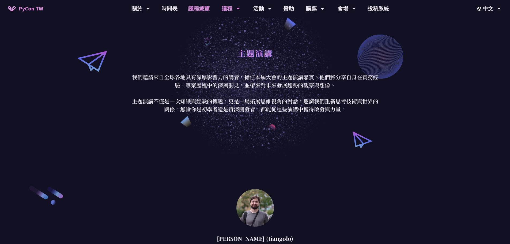
click at [202, 7] on link "議程總覽" at bounding box center [199, 8] width 32 height 17
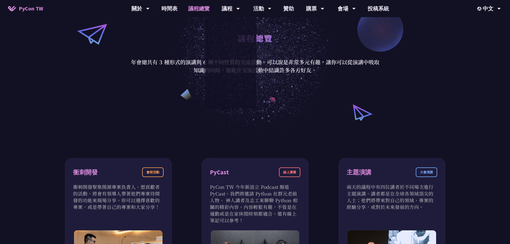
scroll to position [80, 0]
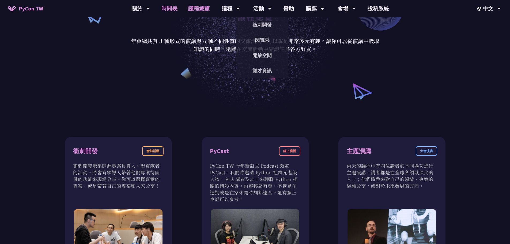
click at [169, 10] on link "時間表" at bounding box center [169, 8] width 27 height 17
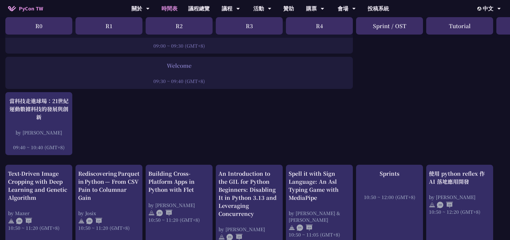
scroll to position [80, 0]
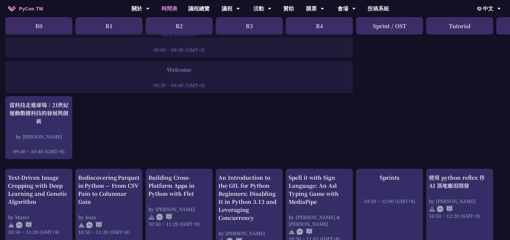
scroll to position [54, 0]
